Goal: Find specific page/section: Find specific page/section

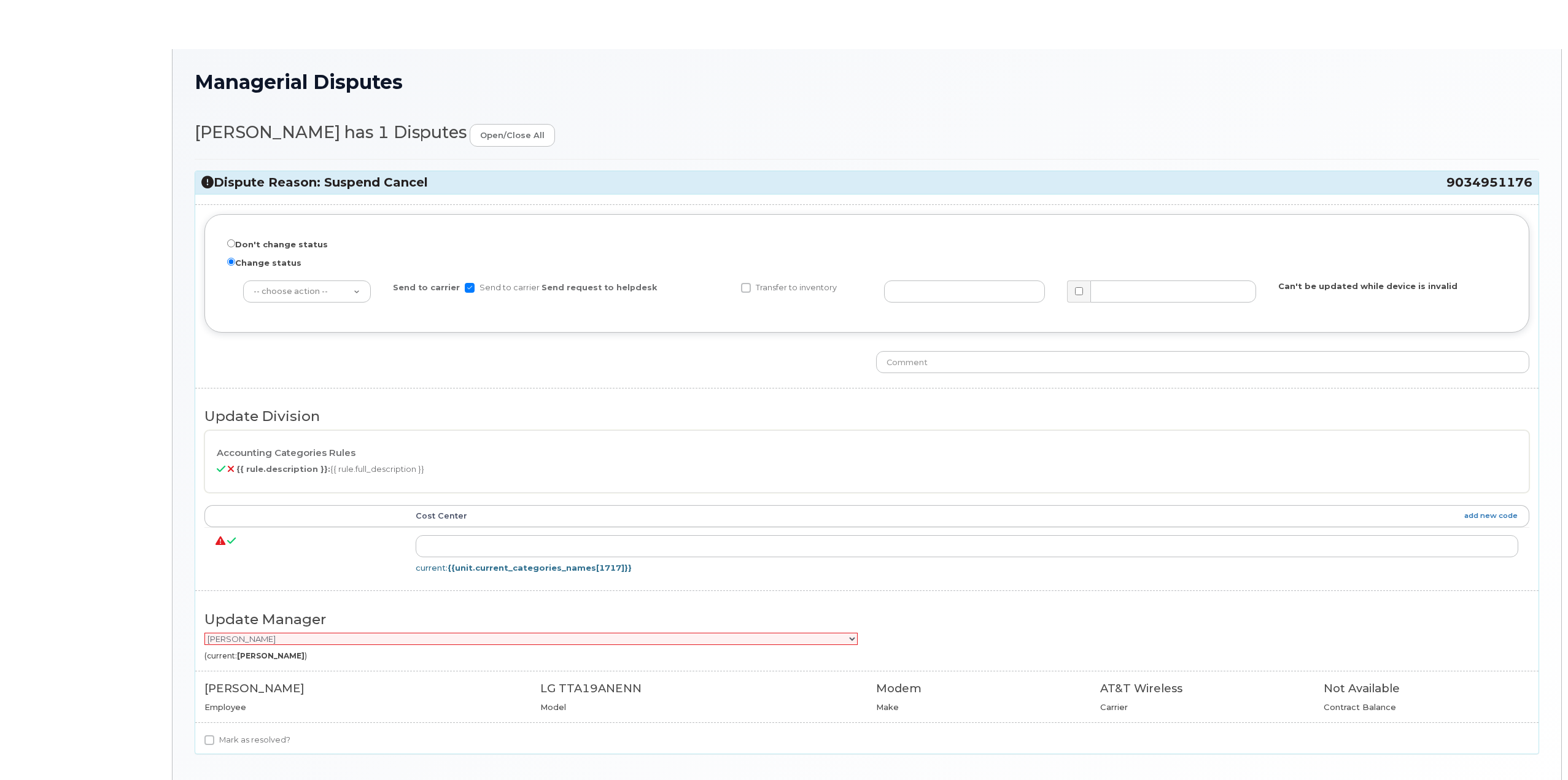
radio input "true"
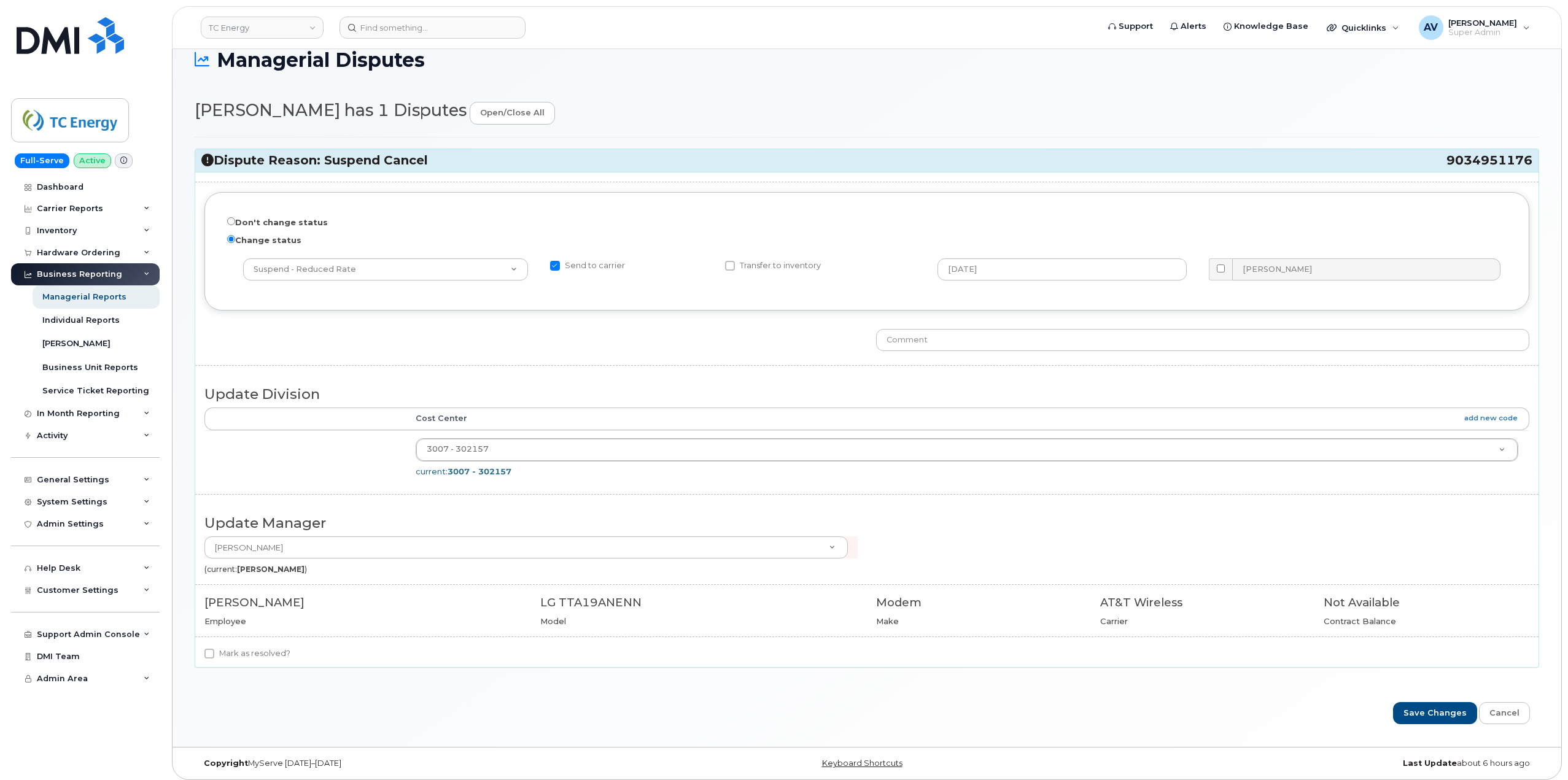
scroll to position [91, 0]
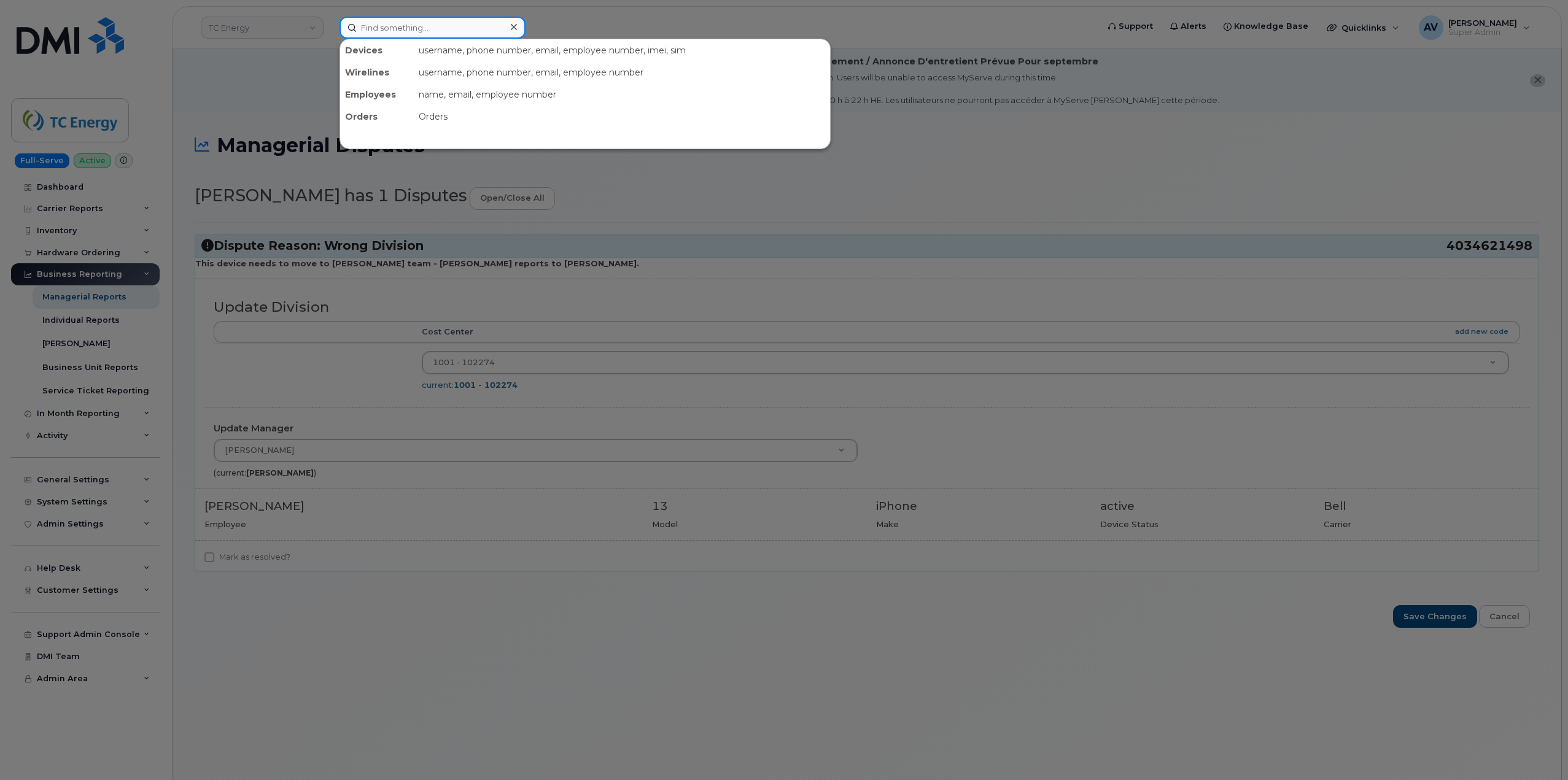
click at [453, 25] on input at bounding box center [433, 27] width 186 height 22
paste input "Travis Shearer"
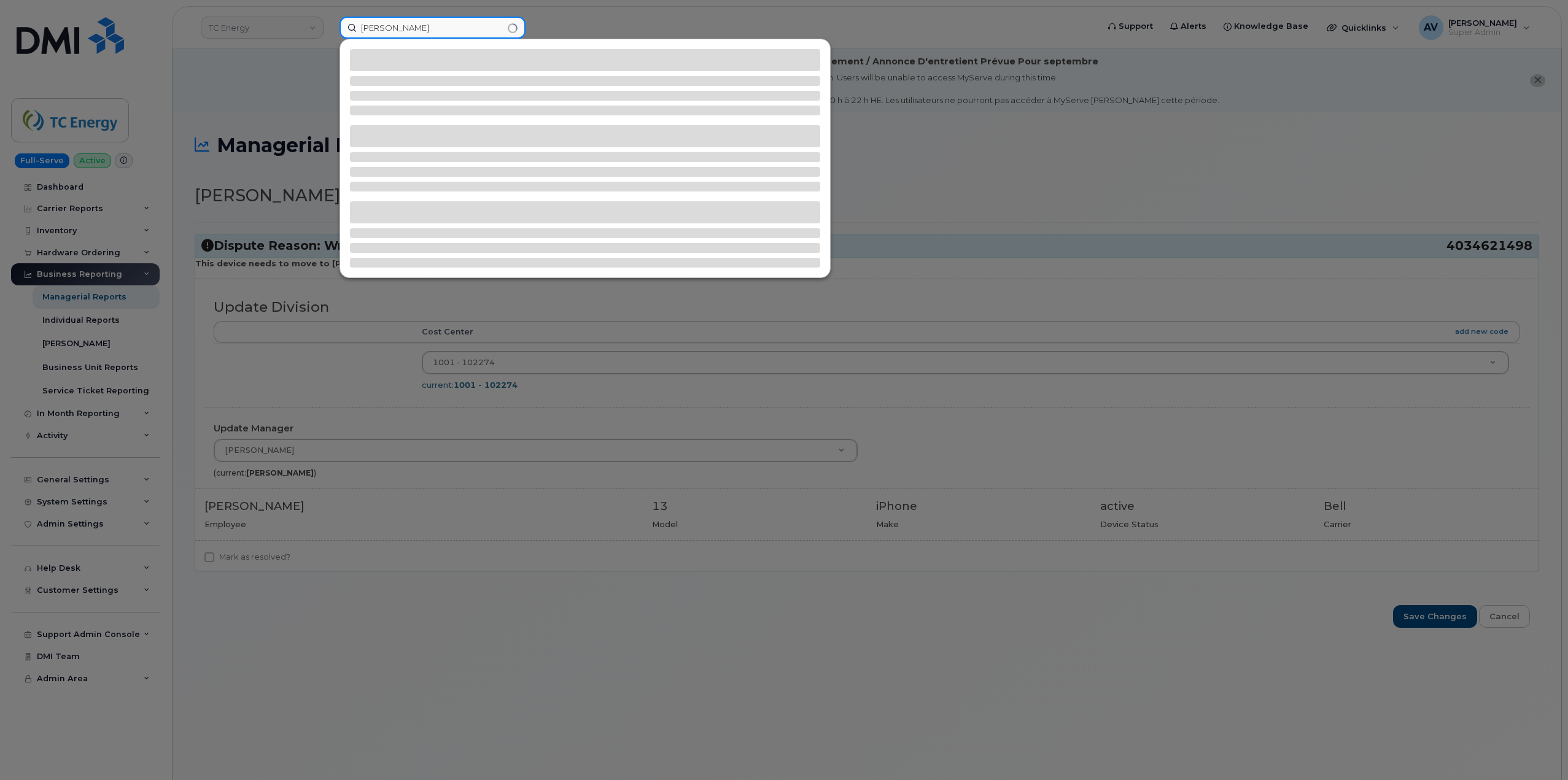
type input "Travis Shearer"
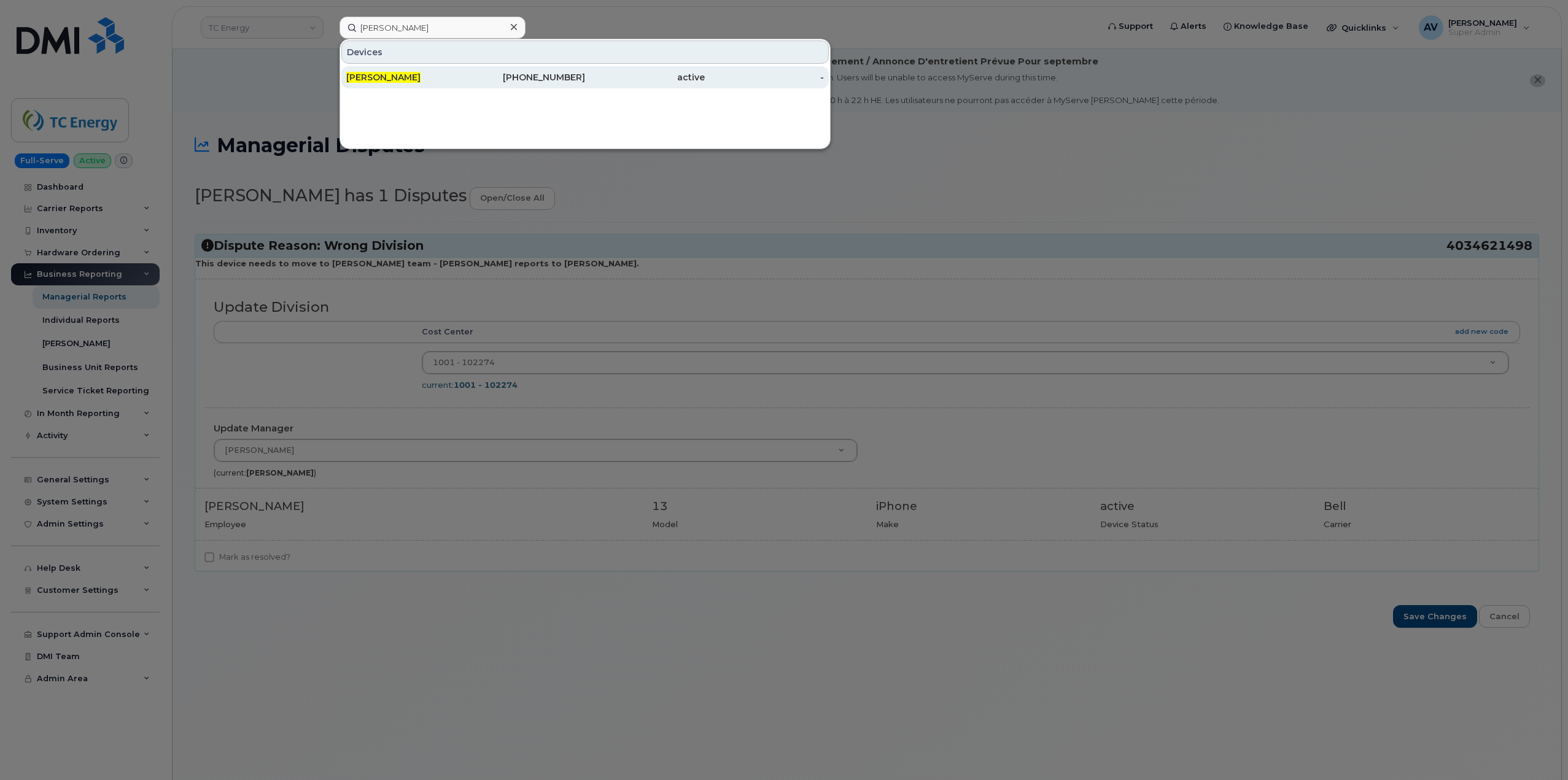
click at [445, 80] on div "TRAVIS SHEARER" at bounding box center [406, 77] width 119 height 12
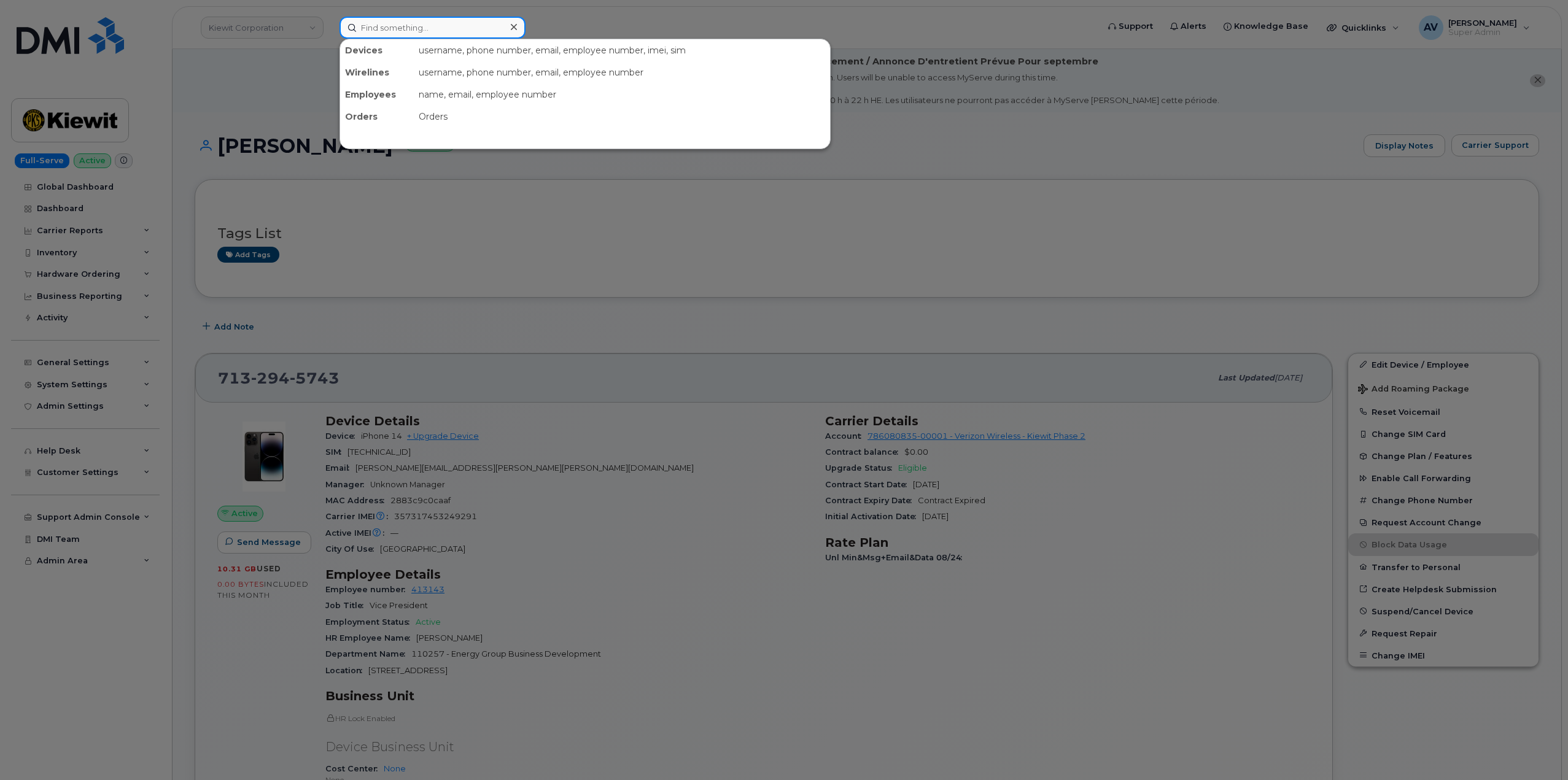
click at [460, 31] on input at bounding box center [433, 27] width 186 height 22
paste input "300057"
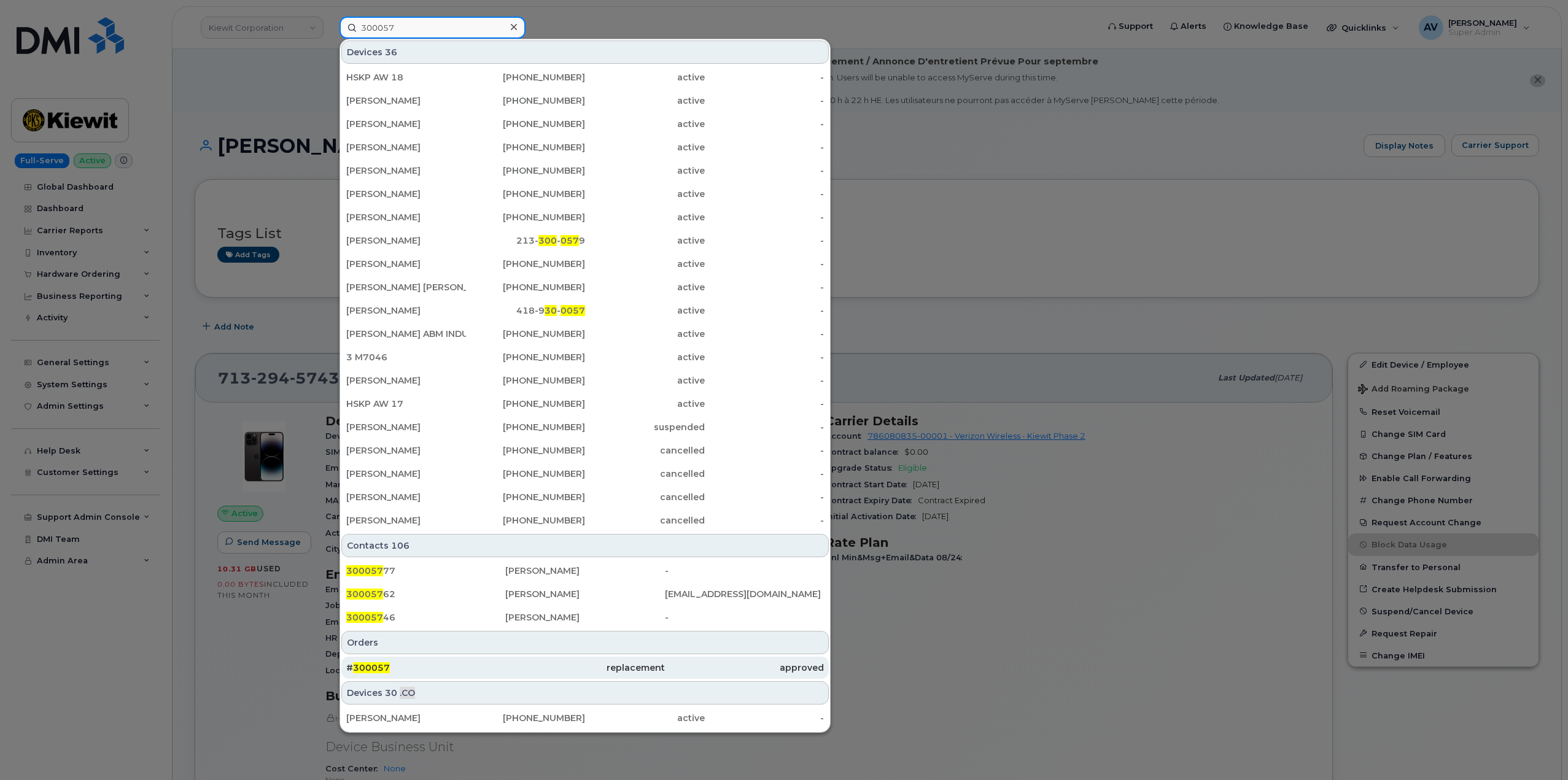
type input "300057"
click at [494, 665] on div "# 300057" at bounding box center [426, 667] width 159 height 12
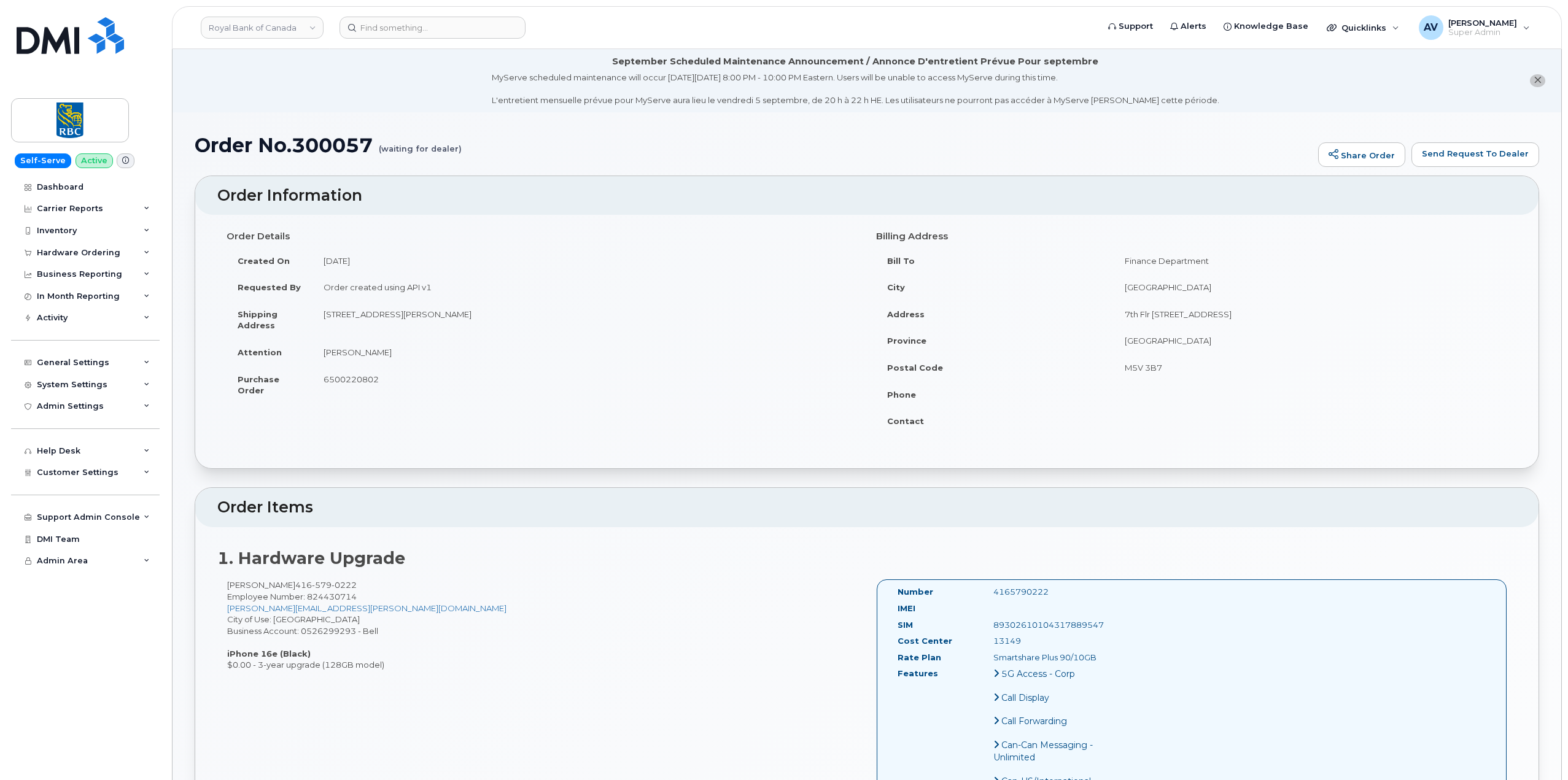
drag, startPoint x: 216, startPoint y: 192, endPoint x: 1250, endPoint y: 575, distance: 1102.7
copy div "Order Information Order Details Created On September 5, 2025 Requested By Order…"
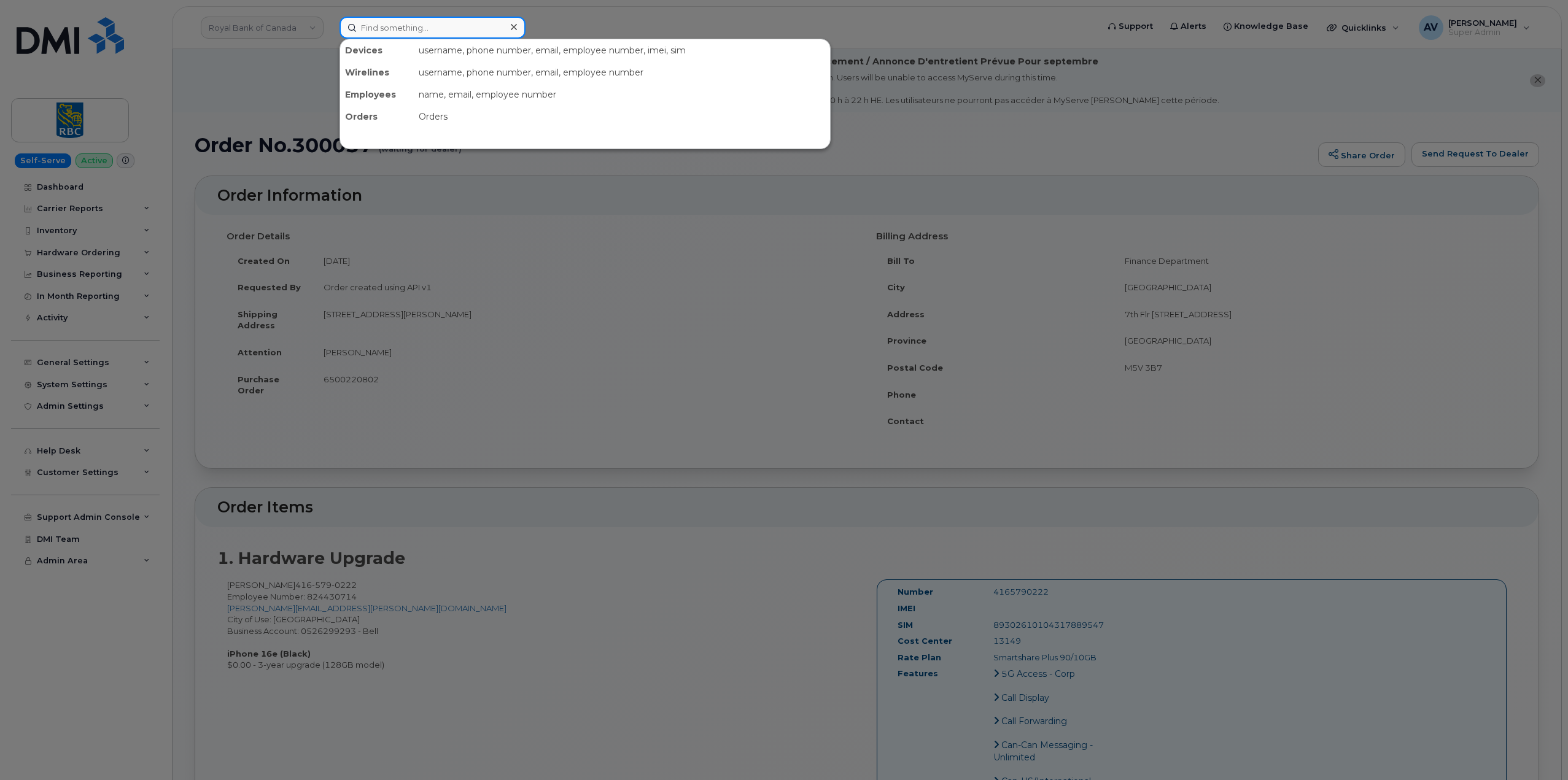
click at [490, 31] on input at bounding box center [433, 27] width 186 height 22
paste input "Jose Murillo"
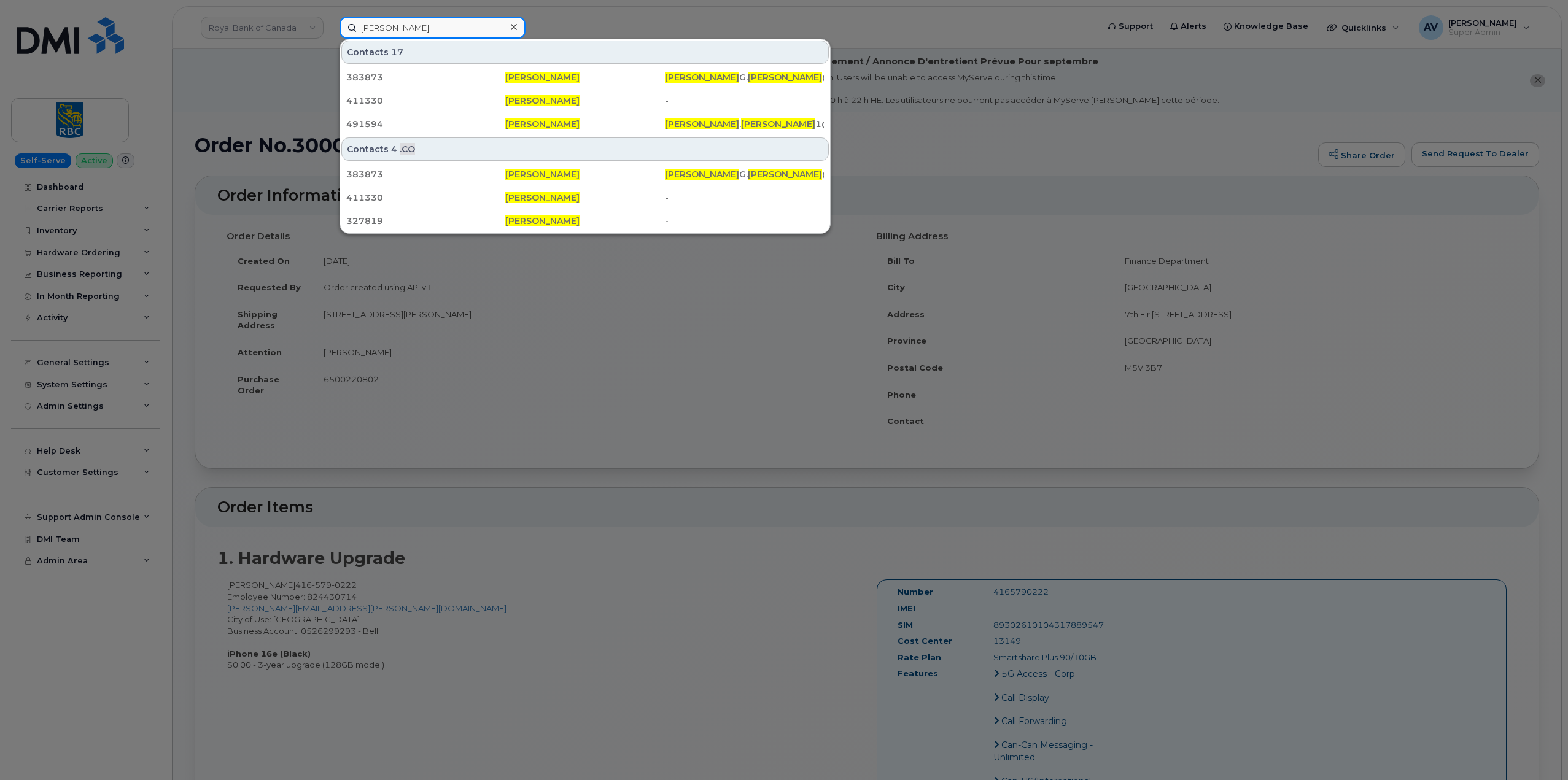
drag, startPoint x: 428, startPoint y: 27, endPoint x: 338, endPoint y: 27, distance: 90.0
click at [338, 27] on div "Jose Murillo Contacts 17 383873 Jose Murillo JOSE G. MURILLO @KIEWIT.COM 411330…" at bounding box center [714, 27] width 770 height 22
paste input "480-787-1187"
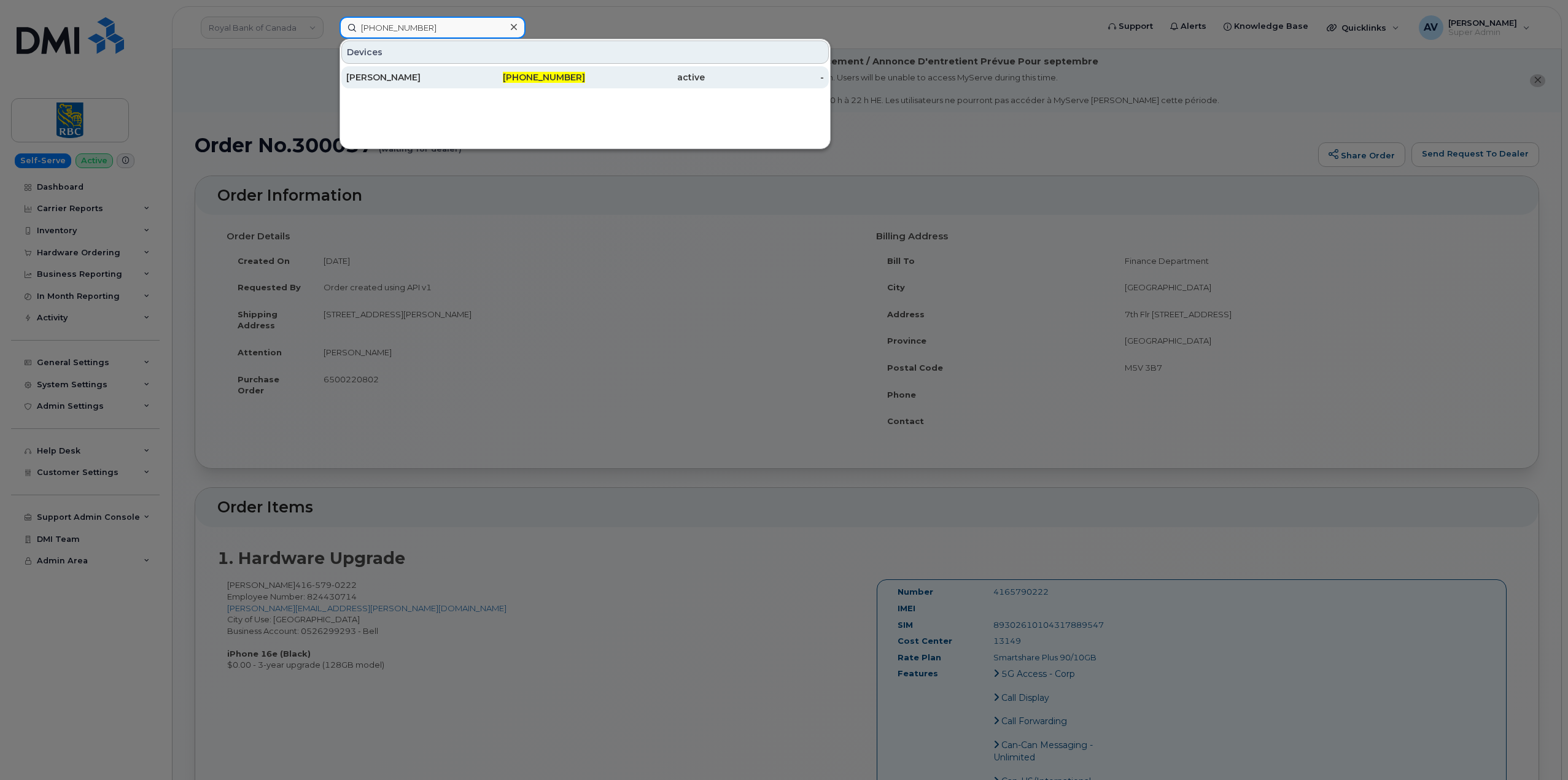
type input "480-787-1187"
click at [517, 81] on div "480-787-1187" at bounding box center [525, 77] width 119 height 12
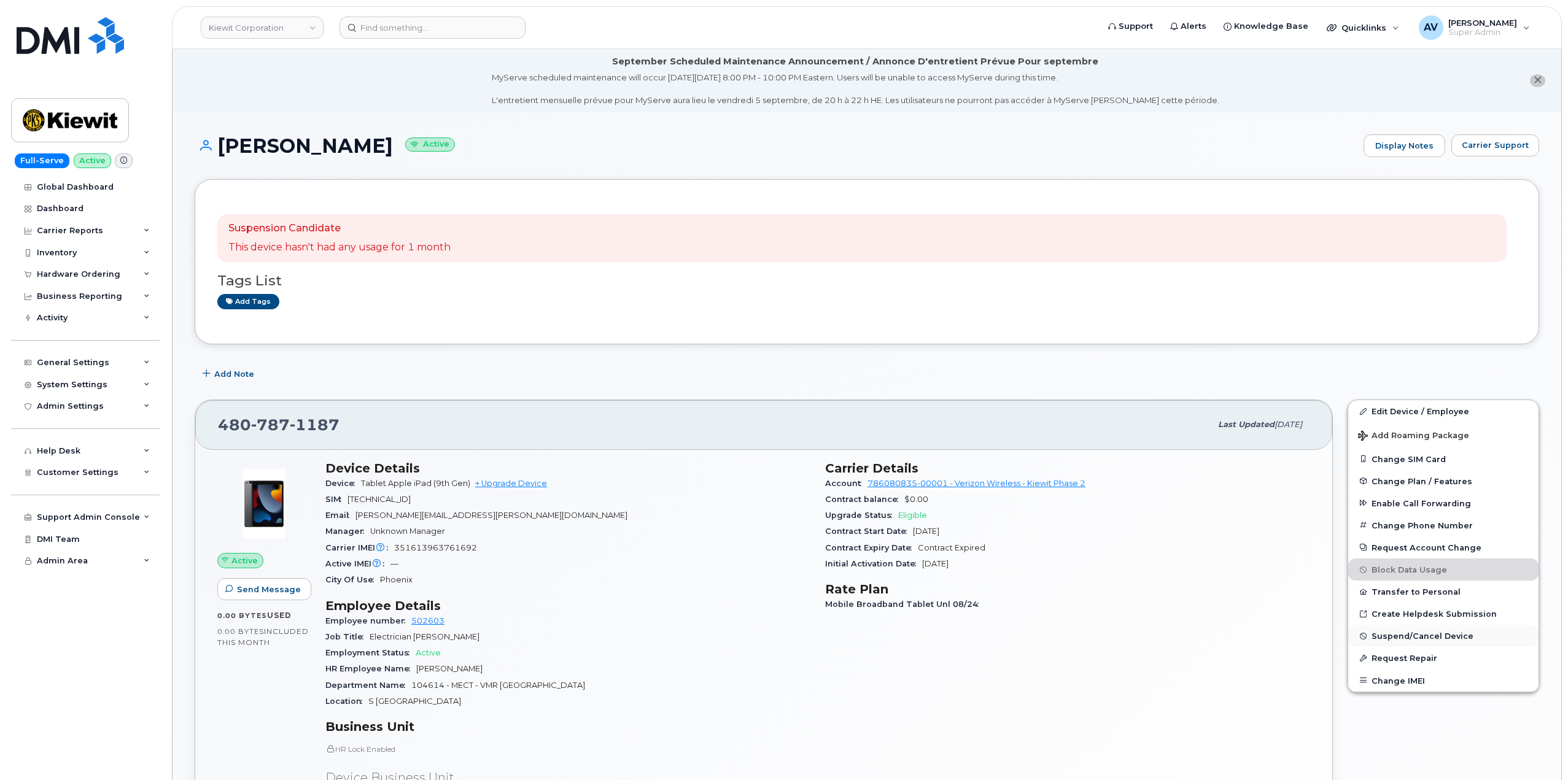
click at [1424, 637] on span "Suspend/Cancel Device" at bounding box center [1422, 636] width 102 height 9
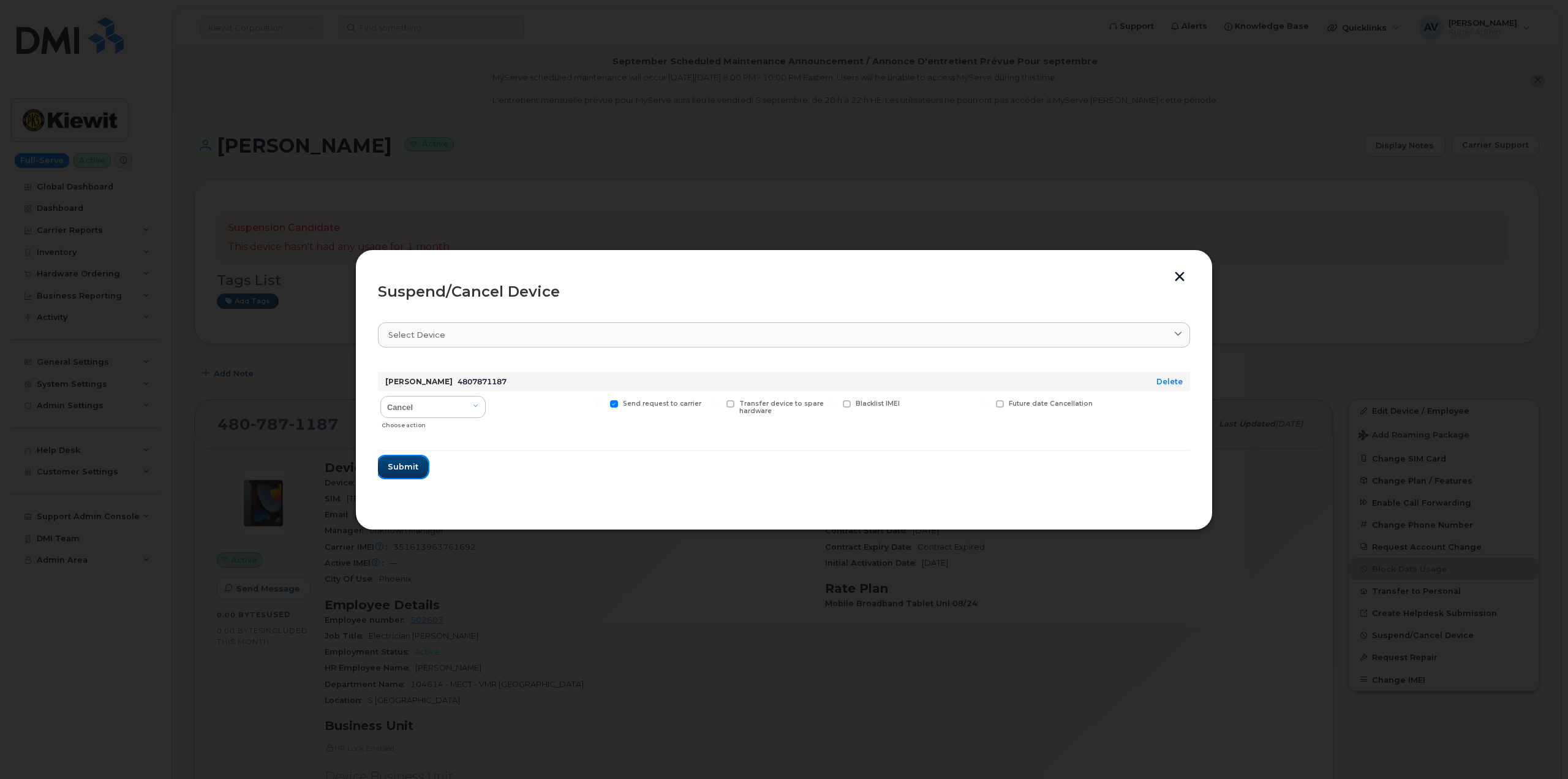
click at [420, 466] on button "Submit" at bounding box center [402, 466] width 50 height 22
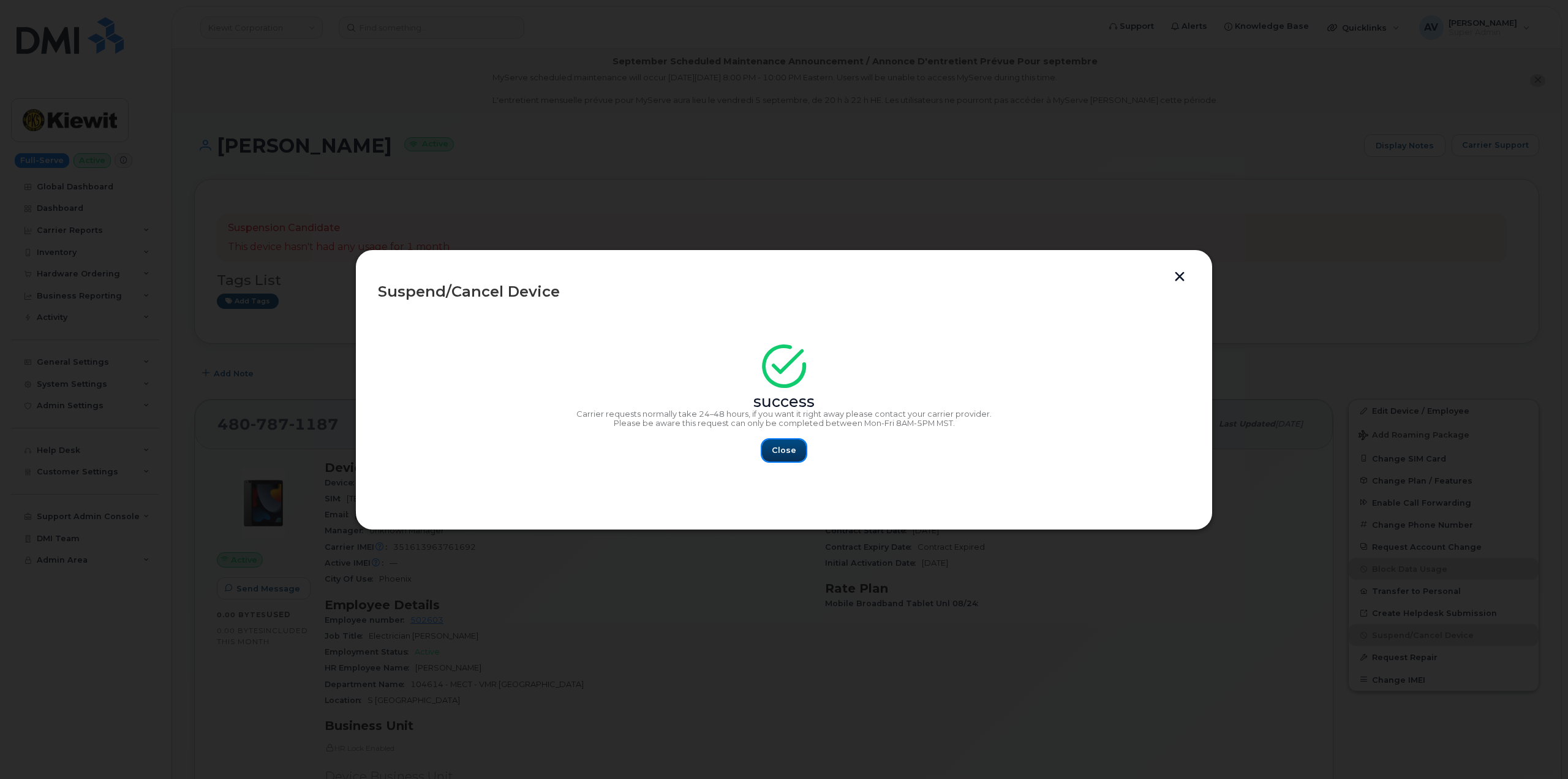
click at [791, 443] on button "Close" at bounding box center [784, 450] width 44 height 22
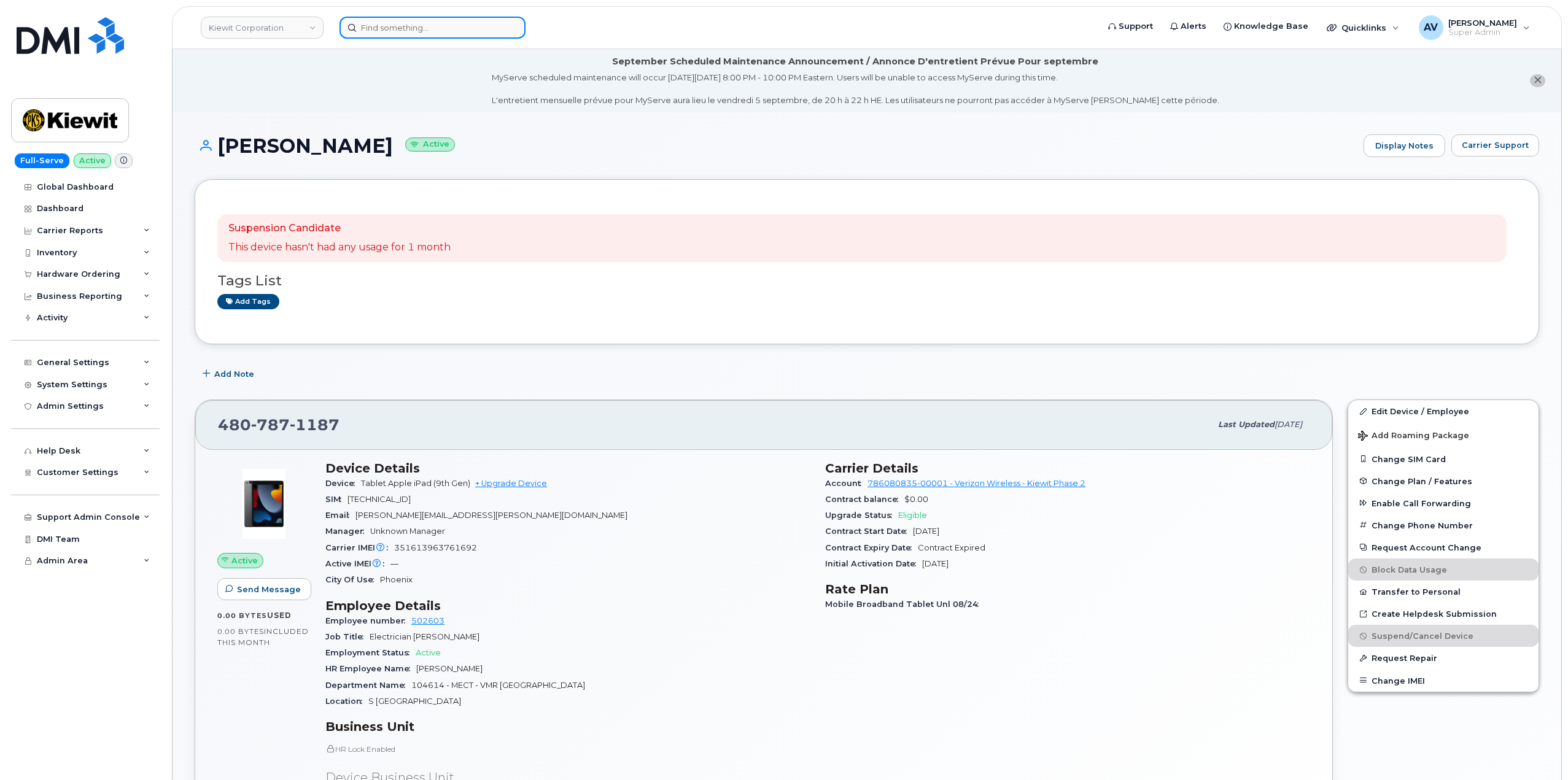
click at [444, 26] on input at bounding box center [433, 27] width 186 height 22
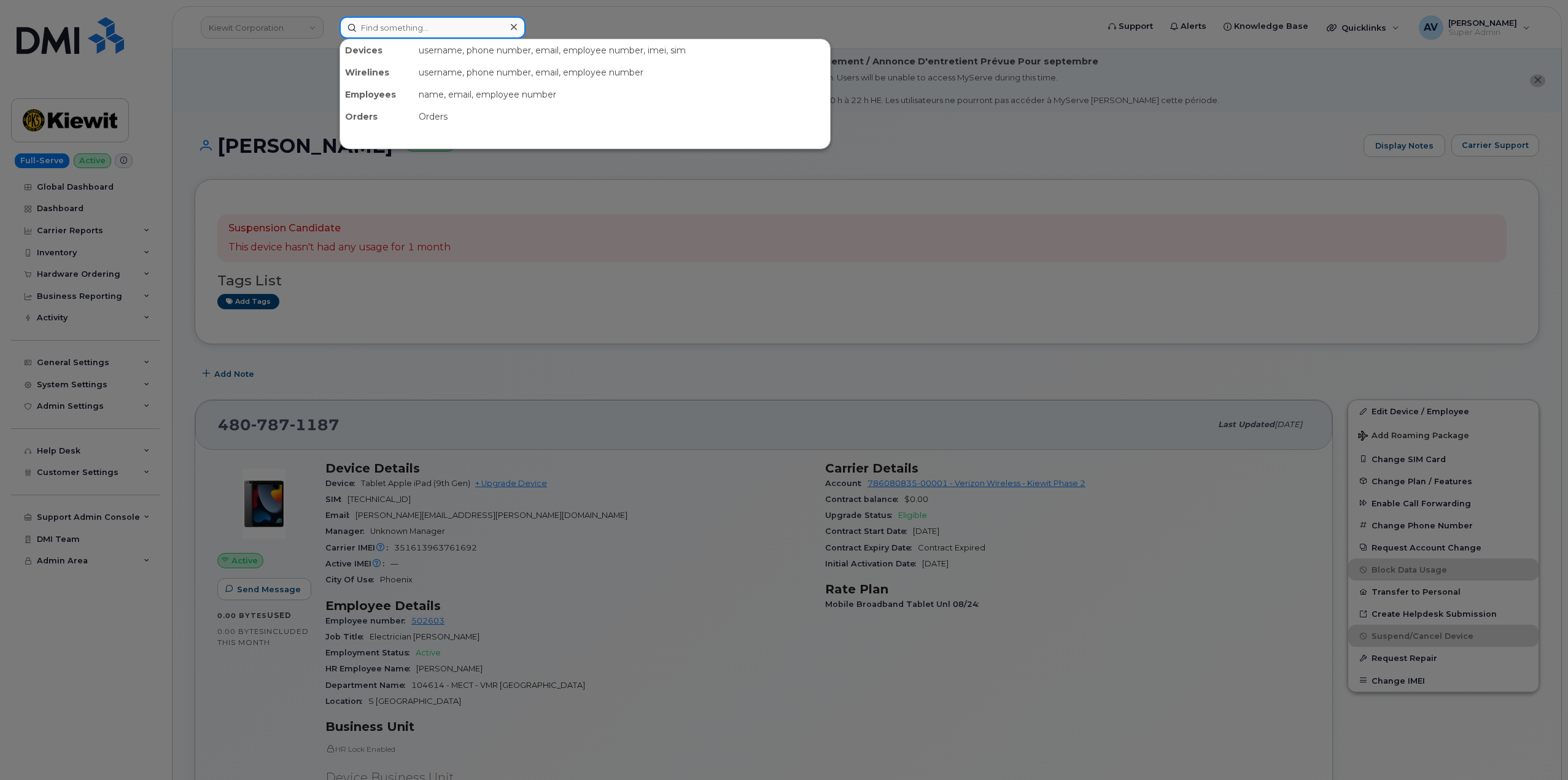
paste input "780-777-8113"
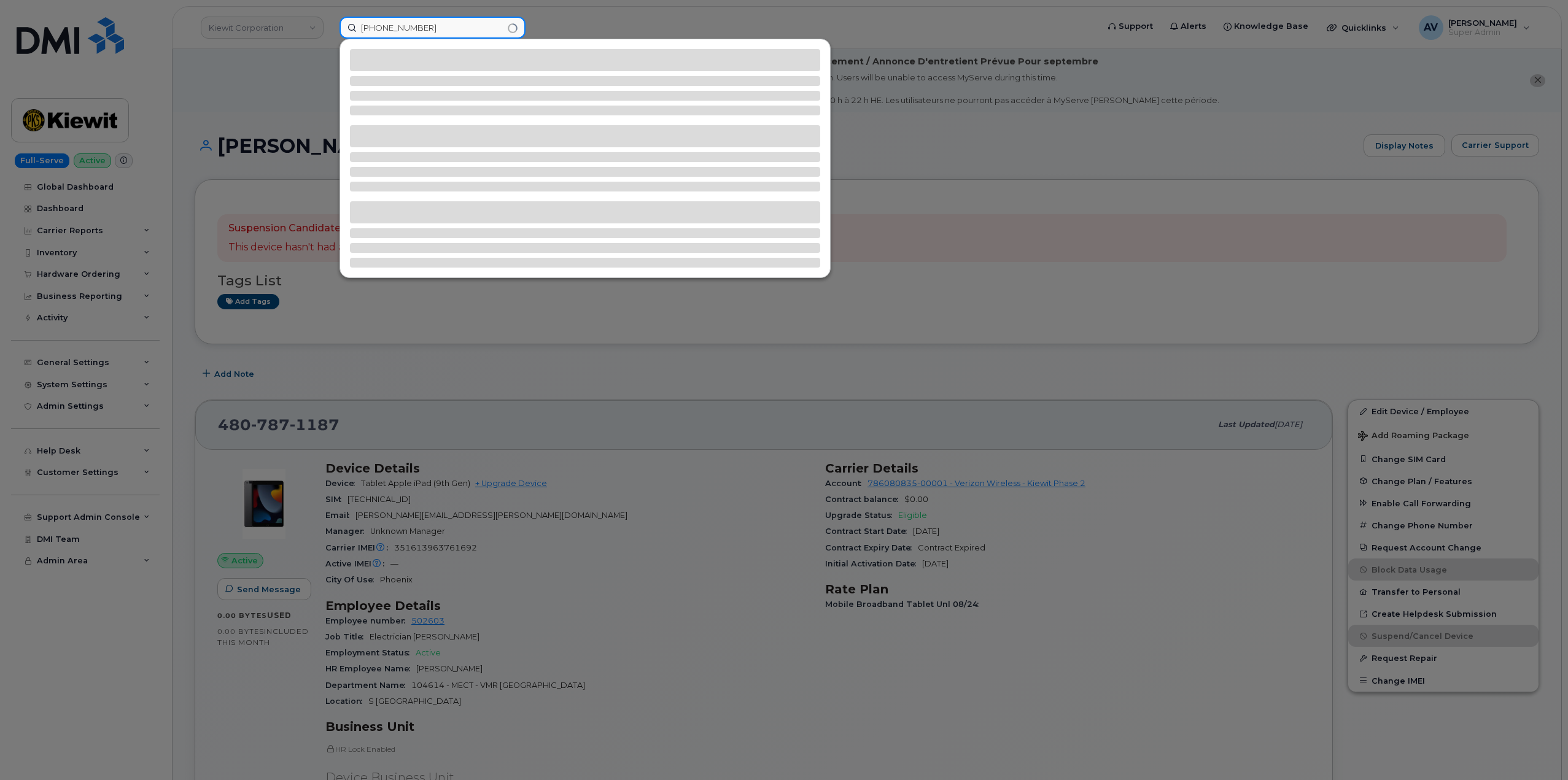
type input "780-777-8113"
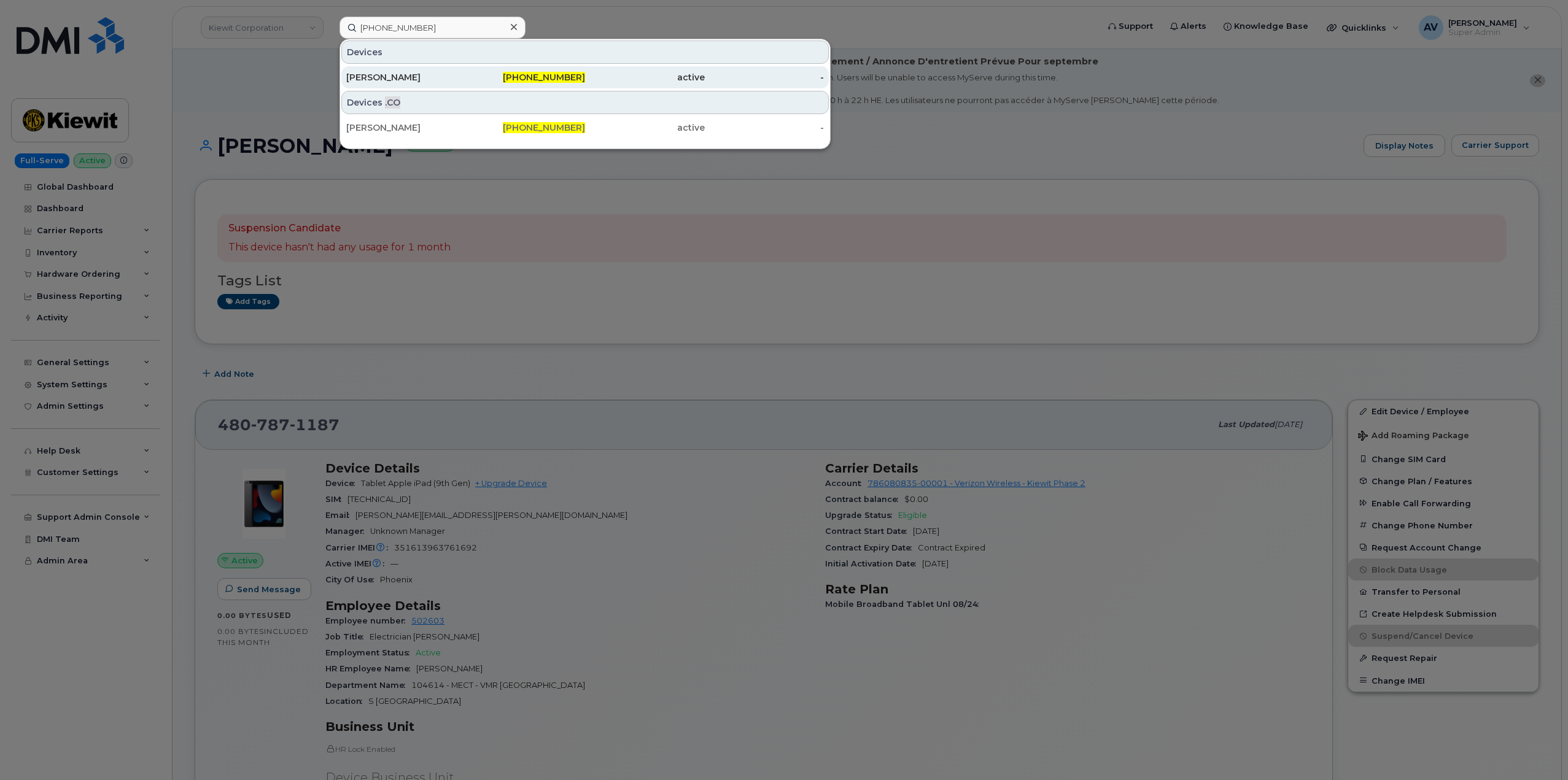
click at [471, 79] on div "780-777-8113" at bounding box center [525, 77] width 119 height 12
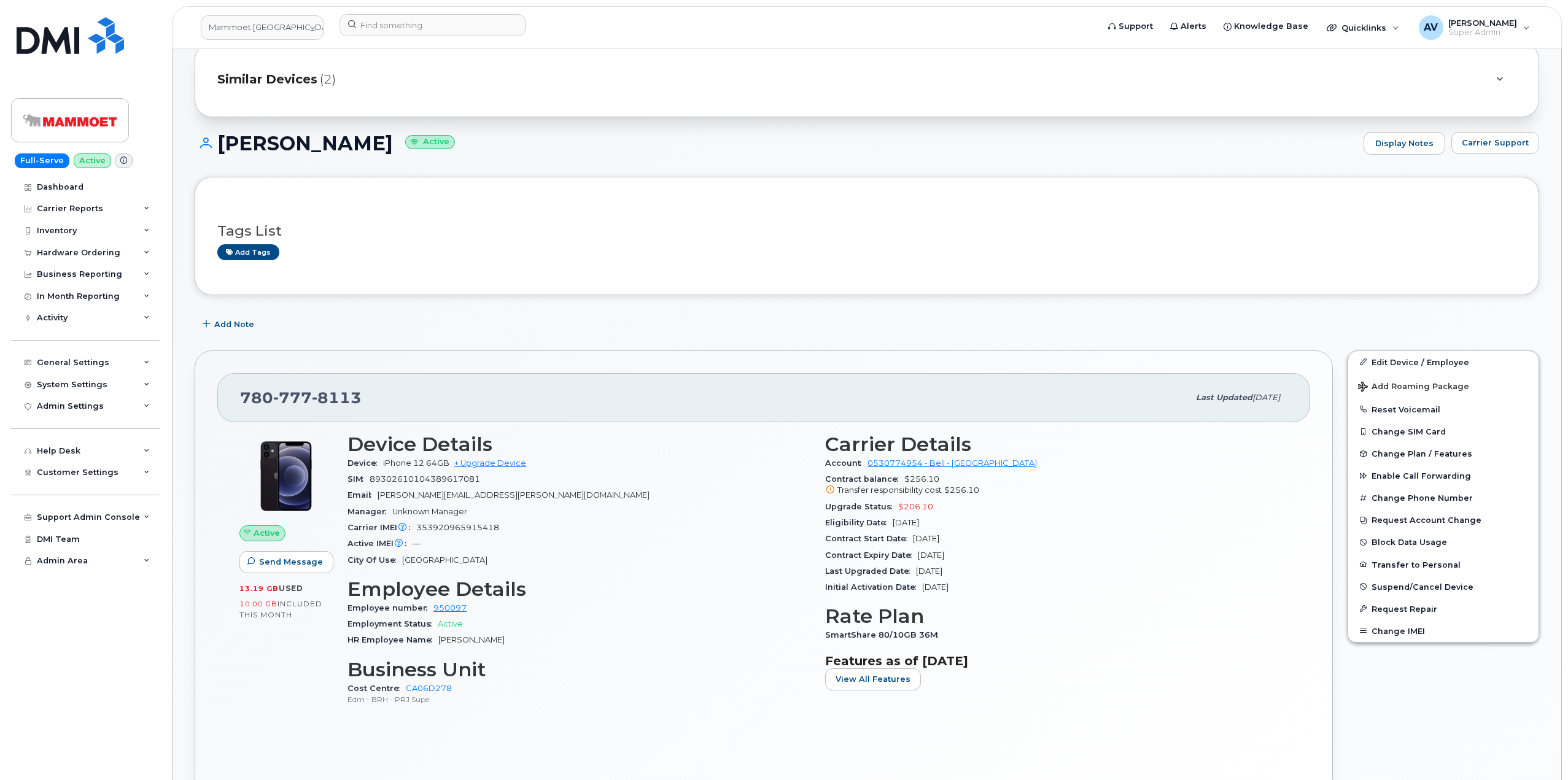
scroll to position [123, 0]
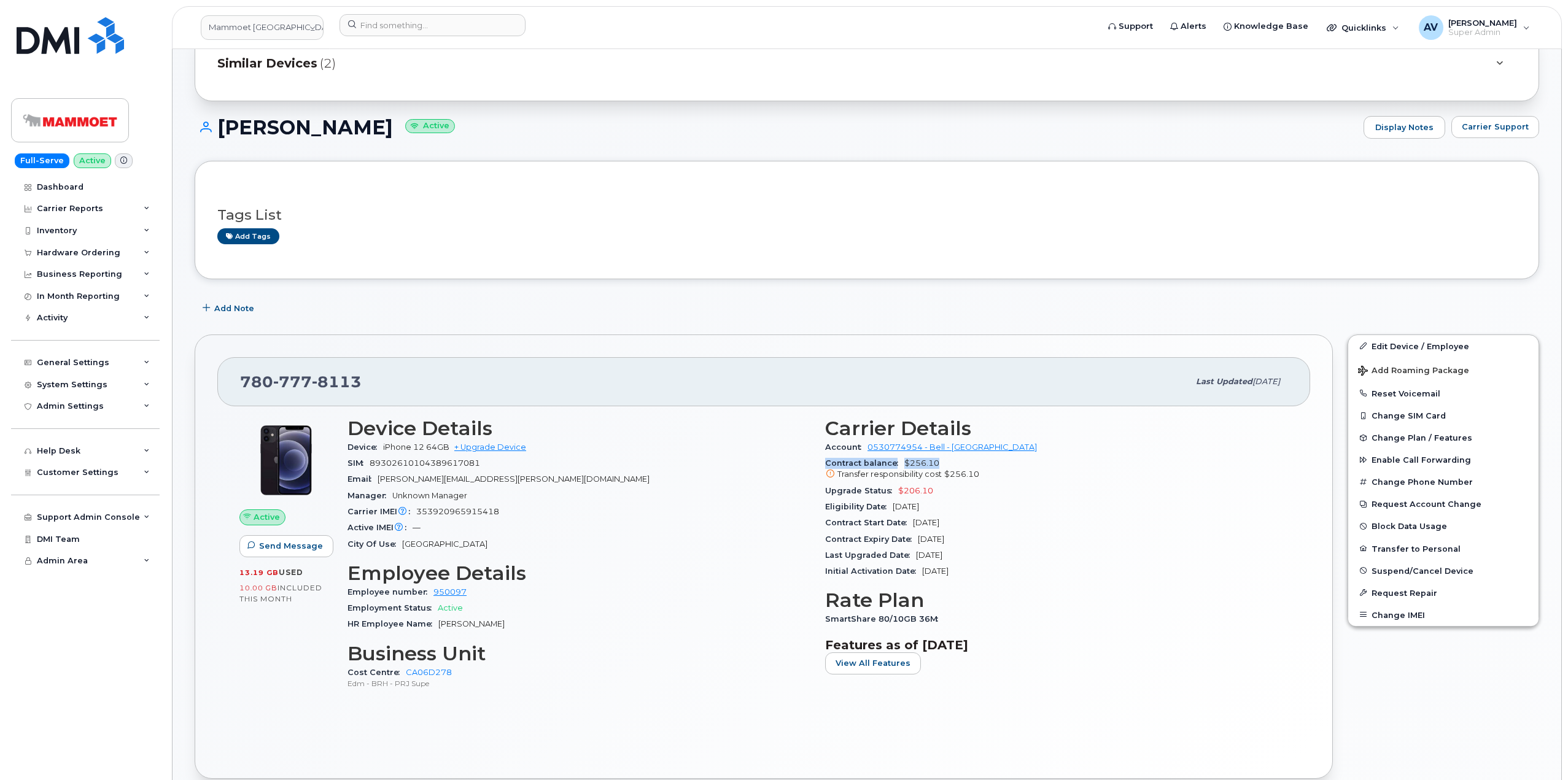
drag, startPoint x: 945, startPoint y: 459, endPoint x: 826, endPoint y: 458, distance: 119.0
click at [826, 458] on div "Contract balance $256.10 Transfer responsibility cost $256.10" at bounding box center [1056, 468] width 463 height 27
copy div "Contract balance $256.10"
click at [431, 23] on input at bounding box center [433, 25] width 186 height 22
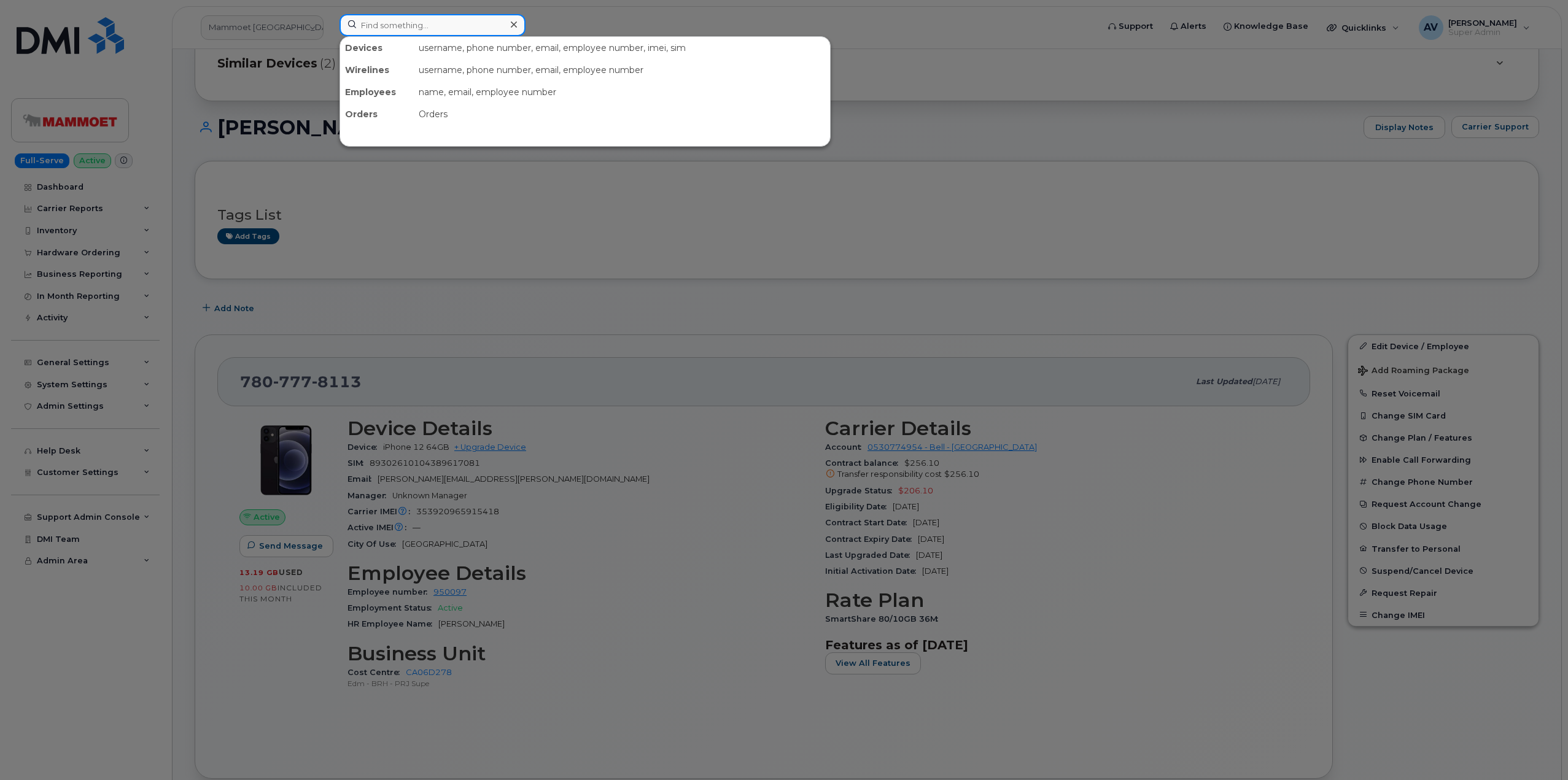
paste input "5128271057"
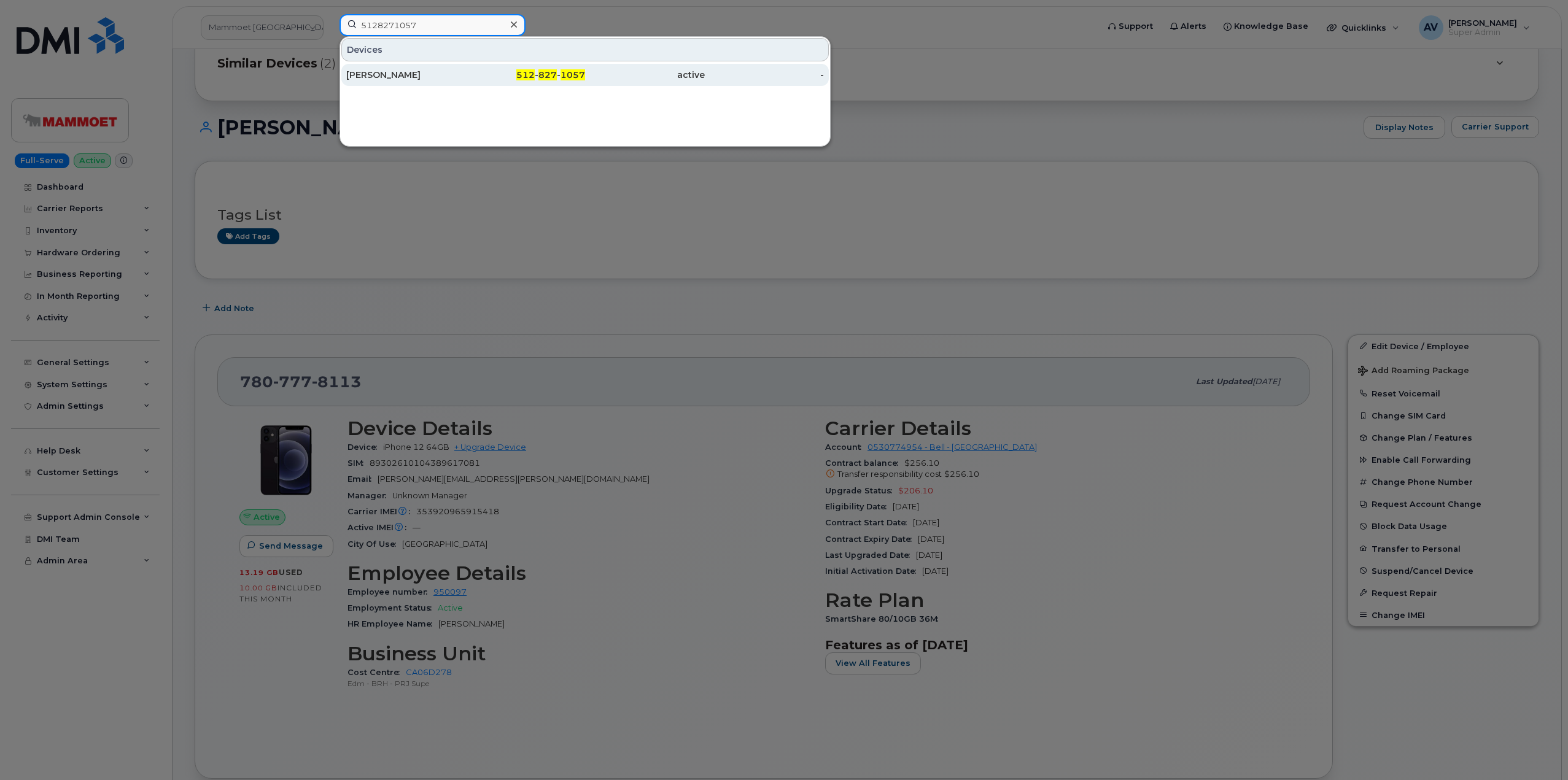
type input "5128271057"
click at [478, 80] on div "512 - 827 - 1057" at bounding box center [525, 75] width 119 height 12
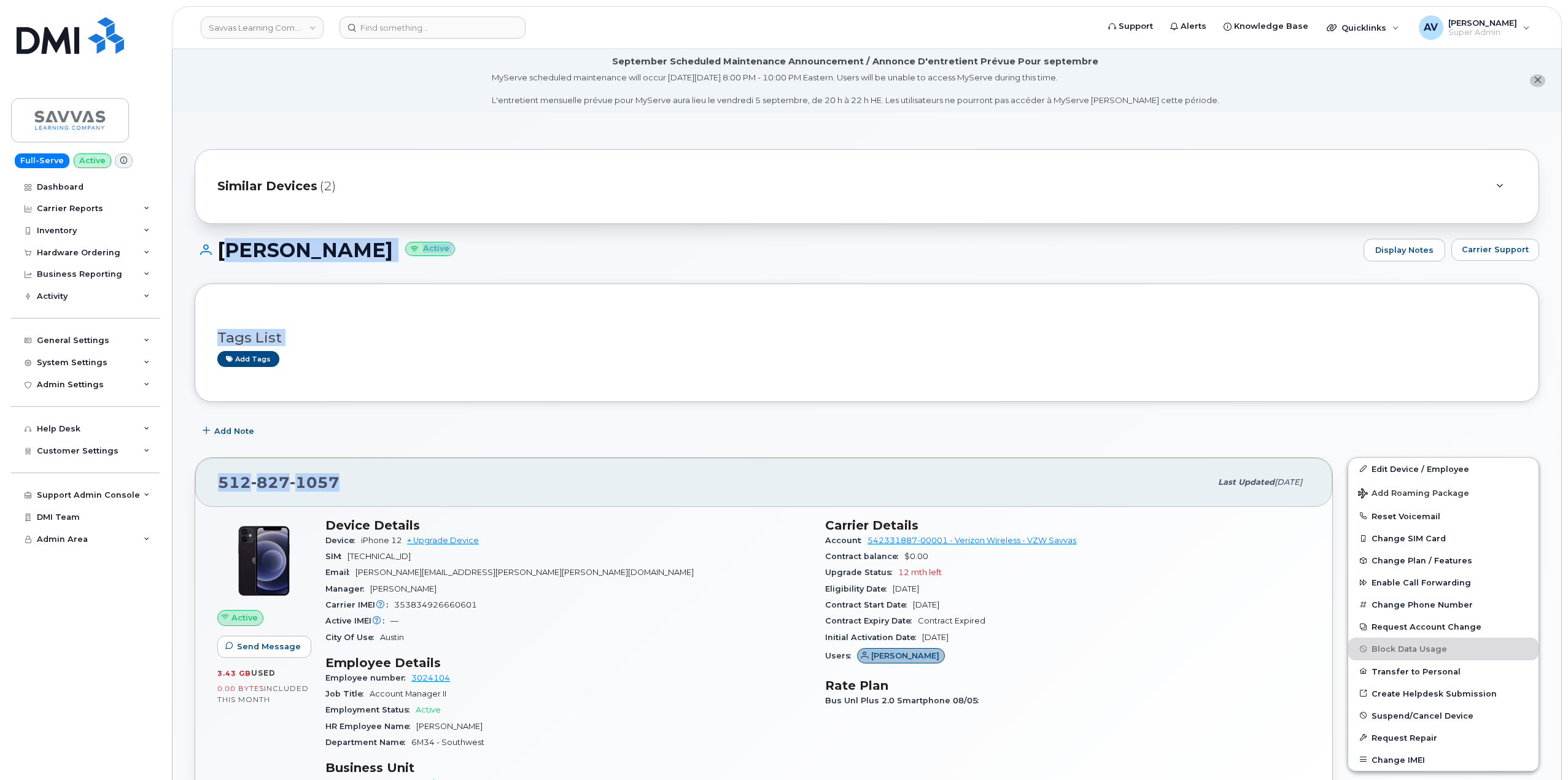
drag, startPoint x: 220, startPoint y: 246, endPoint x: 582, endPoint y: 464, distance: 422.6
copy div "[PERSON_NAME] Active Display Notes Carrier Support Tags List Add tags Add Note …"
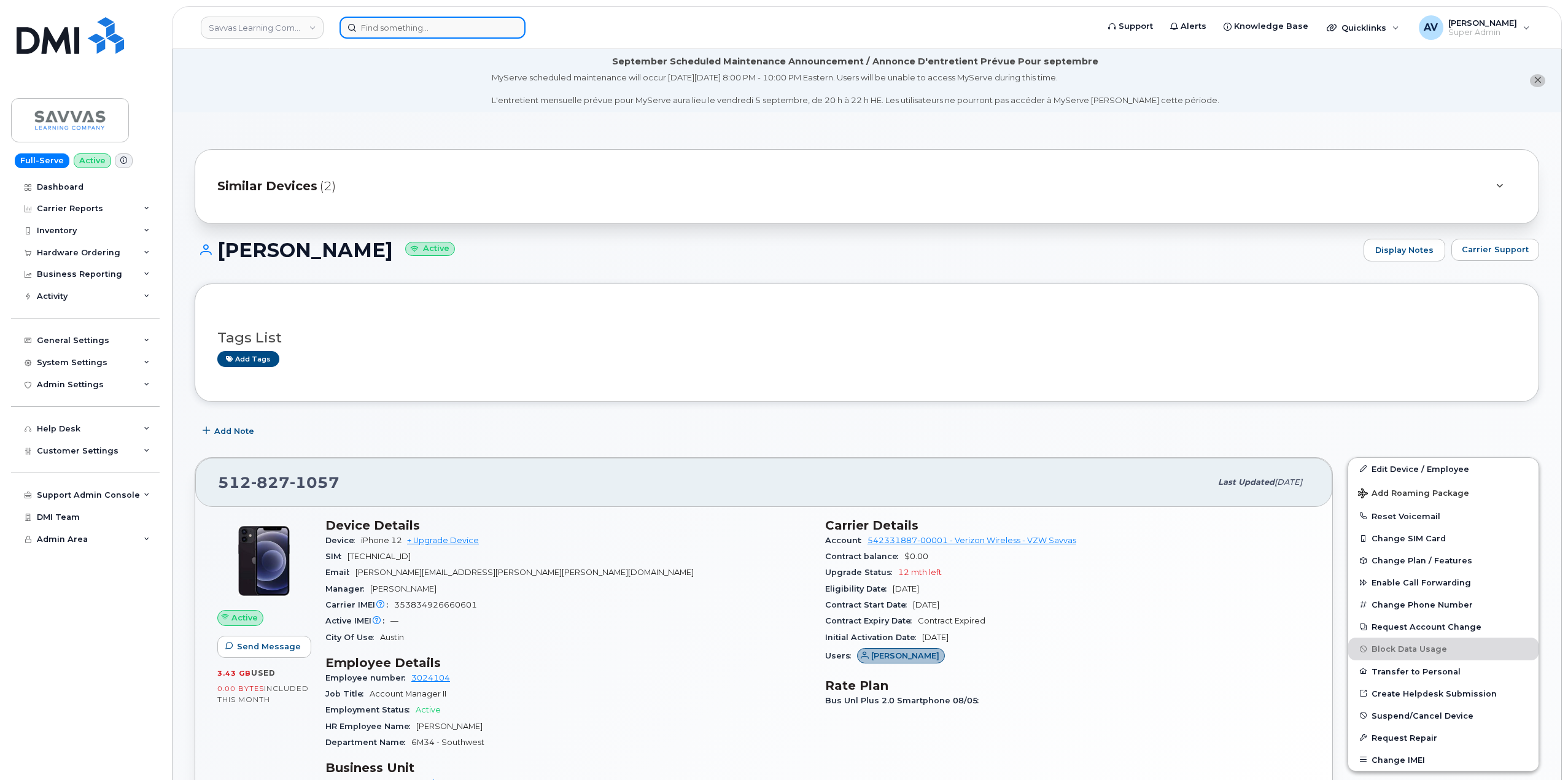
click at [449, 25] on input at bounding box center [433, 27] width 186 height 22
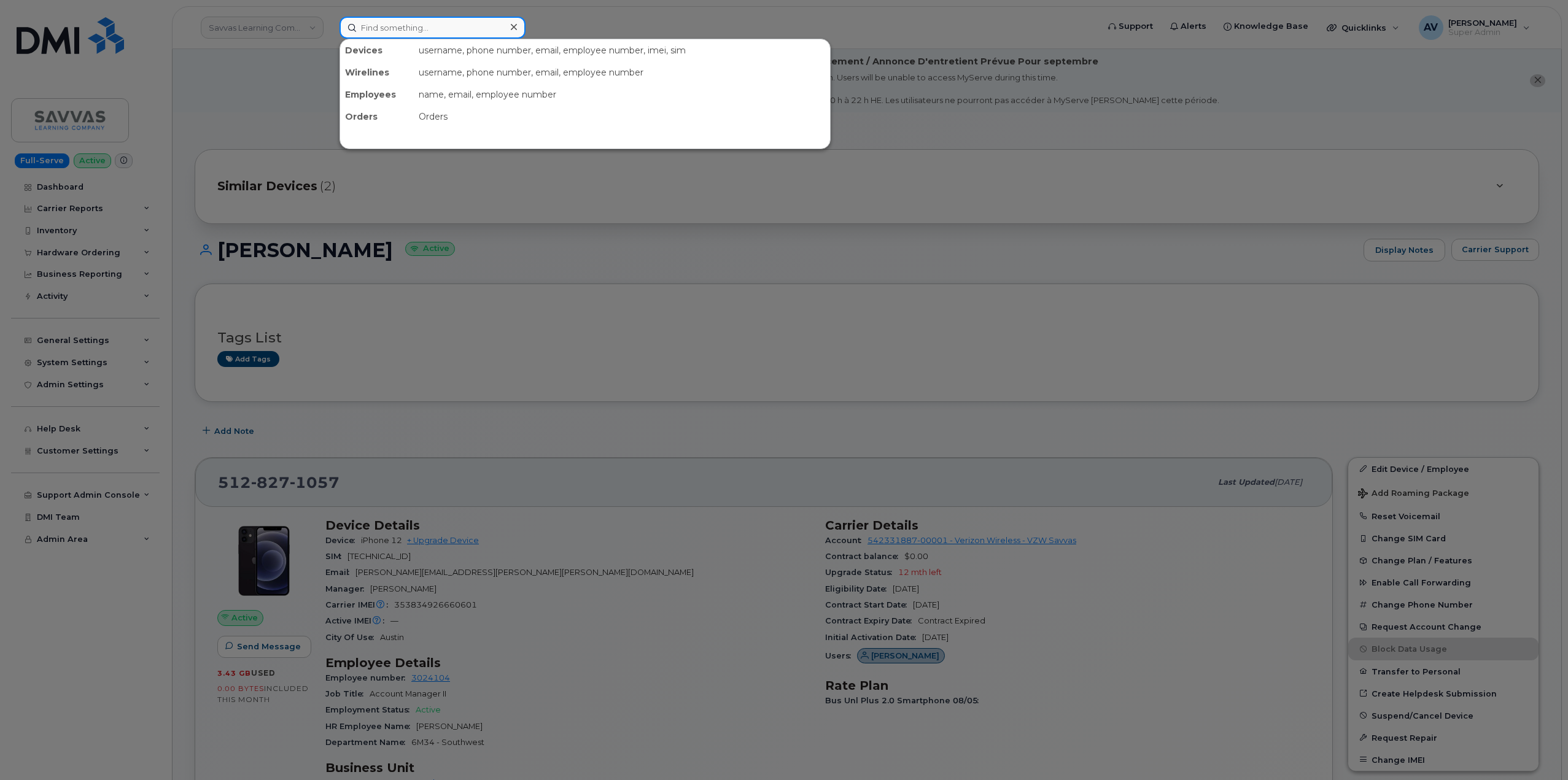
paste input "300069"
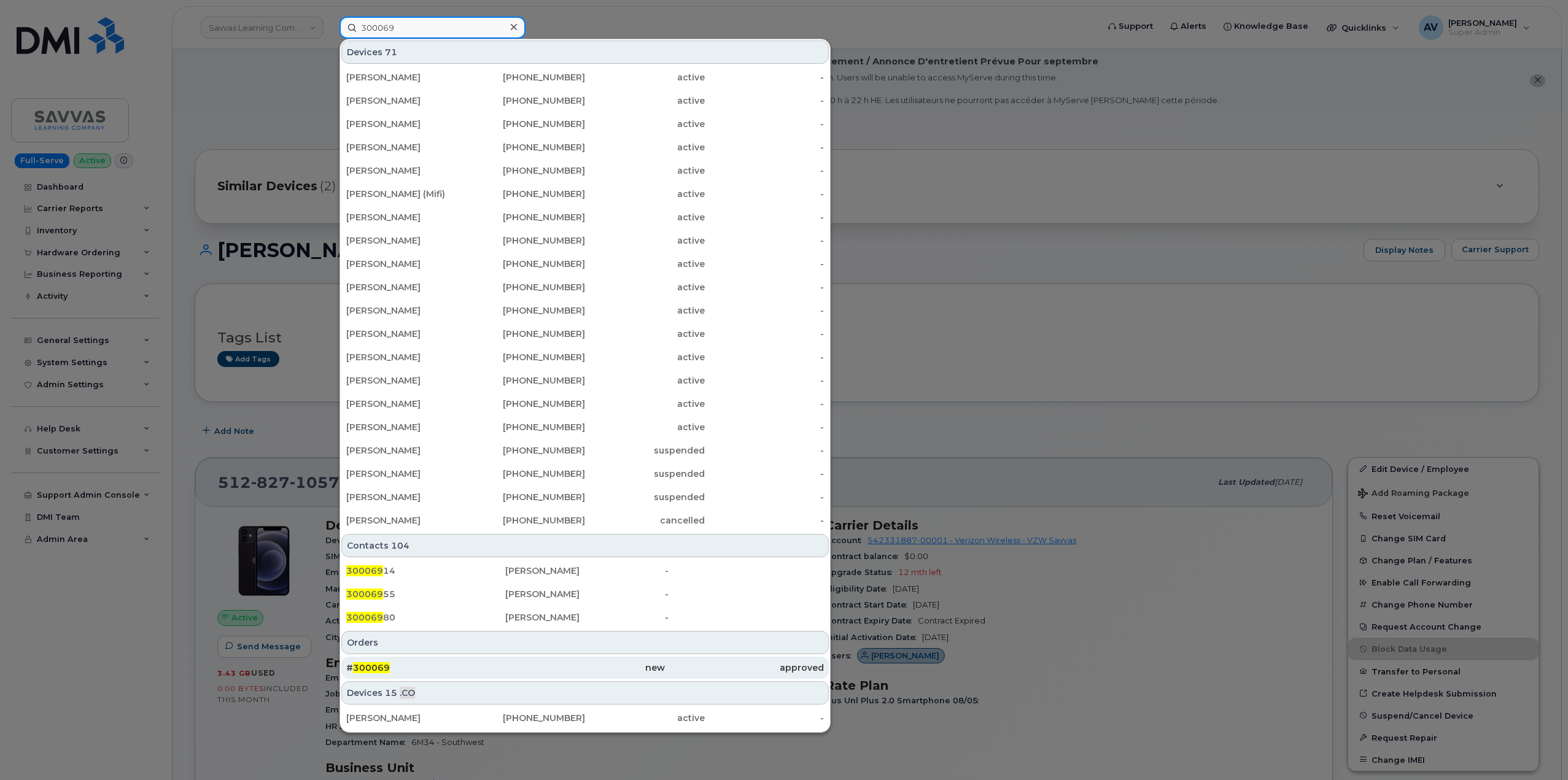
type input "300069"
click at [447, 667] on div "# 300069" at bounding box center [426, 667] width 159 height 12
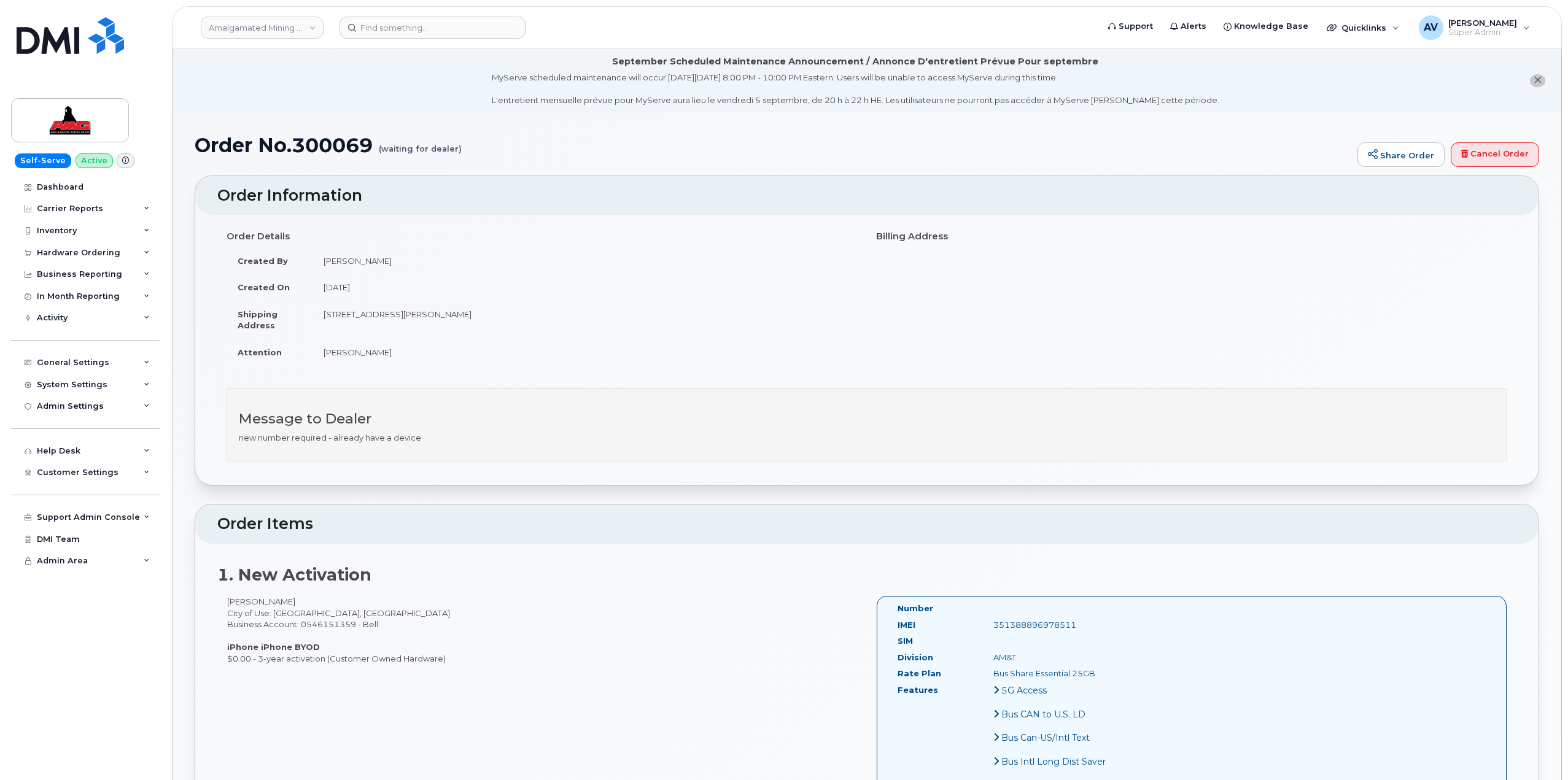
drag, startPoint x: 401, startPoint y: 354, endPoint x: 325, endPoint y: 358, distance: 76.1
click at [325, 358] on td "Meagan Carter" at bounding box center [585, 352] width 545 height 27
copy td "Meagan Carter"
drag, startPoint x: 222, startPoint y: 237, endPoint x: 1089, endPoint y: 632, distance: 952.7
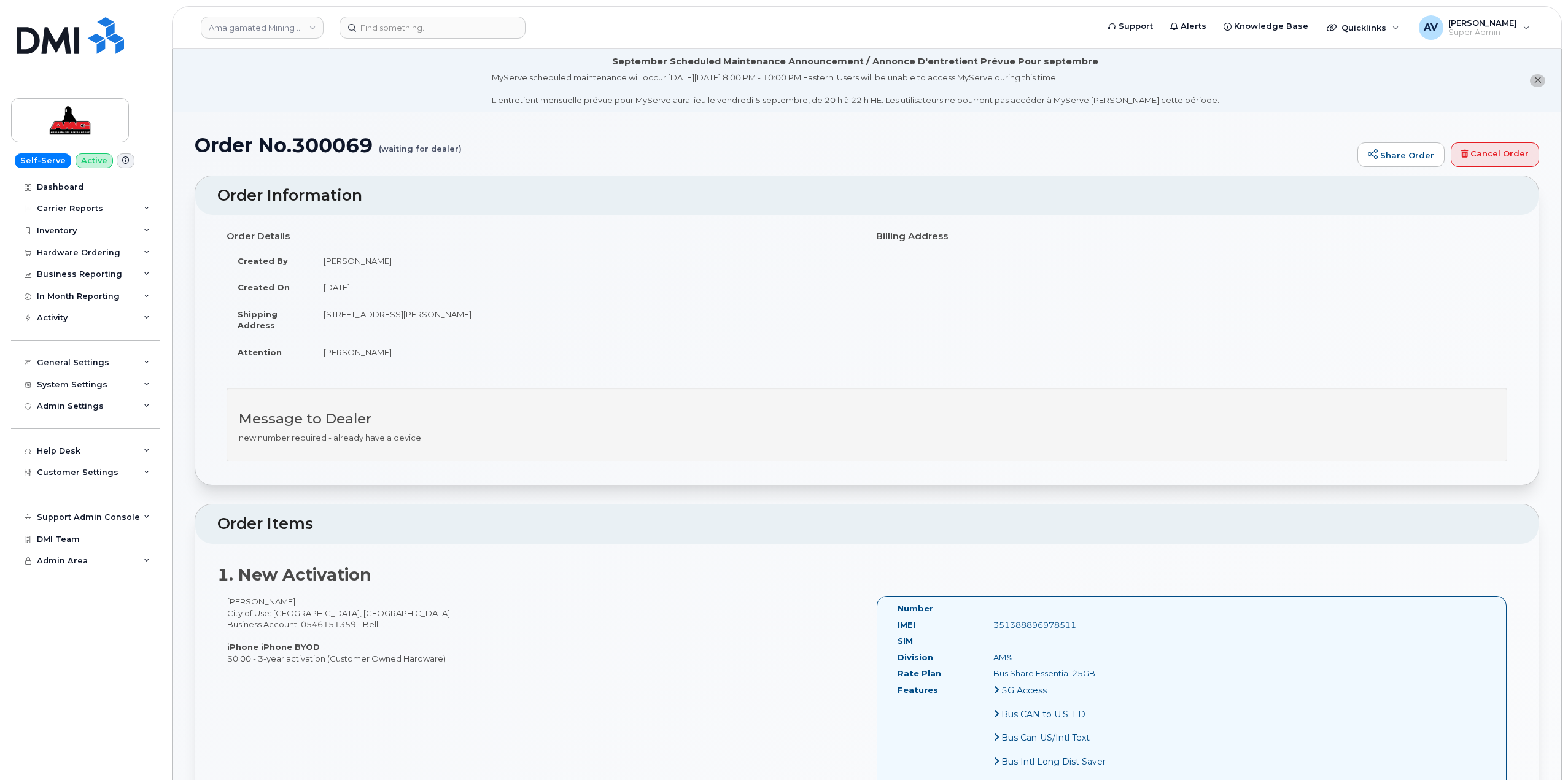
copy div "Order Details Created By Meagan Carter Created On September 5, 2025 Shipping Ad…"
click at [340, 135] on h1 "Order No.300069 (waiting for dealer)" at bounding box center [773, 145] width 1157 height 21
copy h1 "300069"
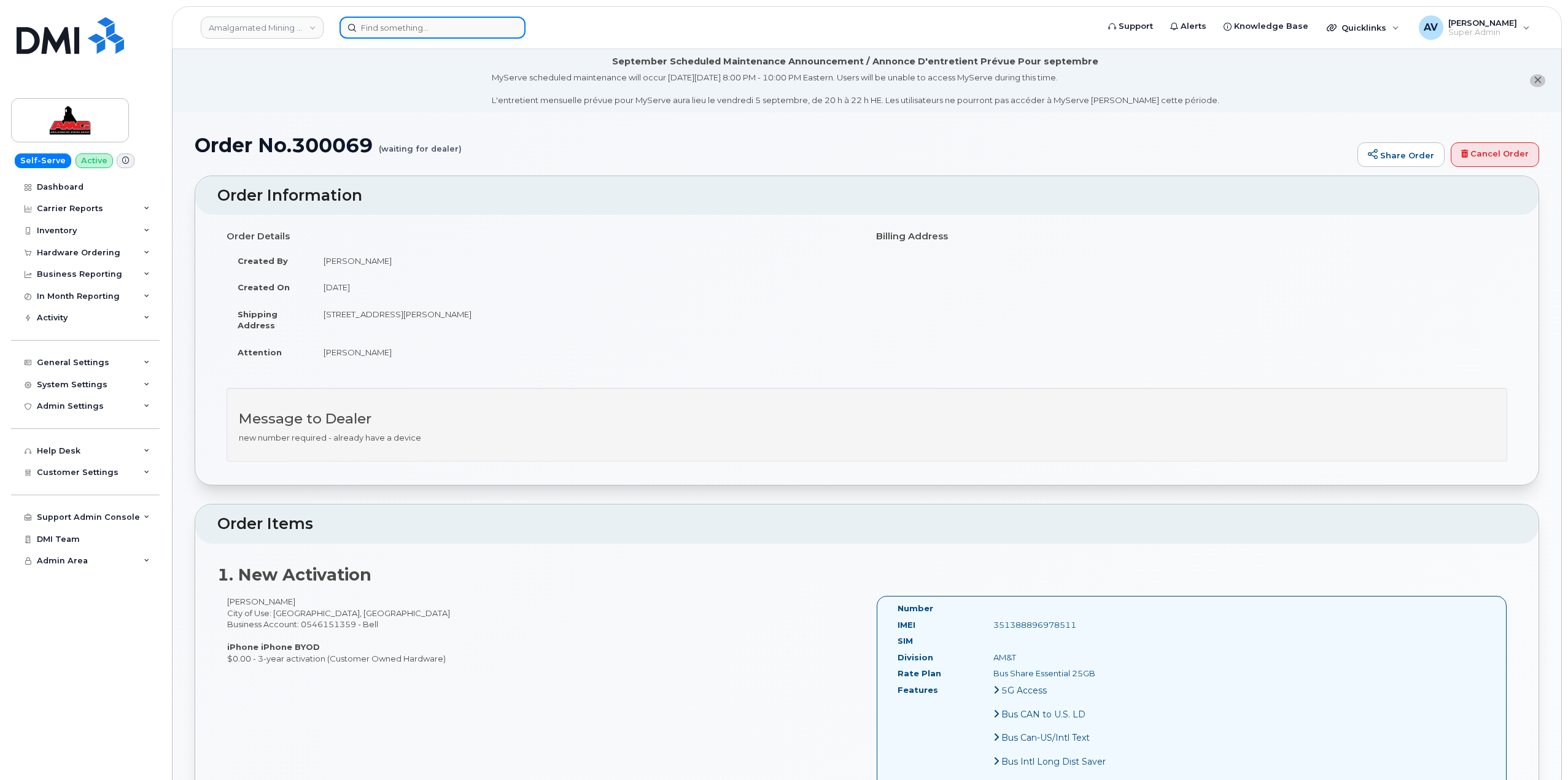
click at [438, 30] on input at bounding box center [433, 27] width 186 height 22
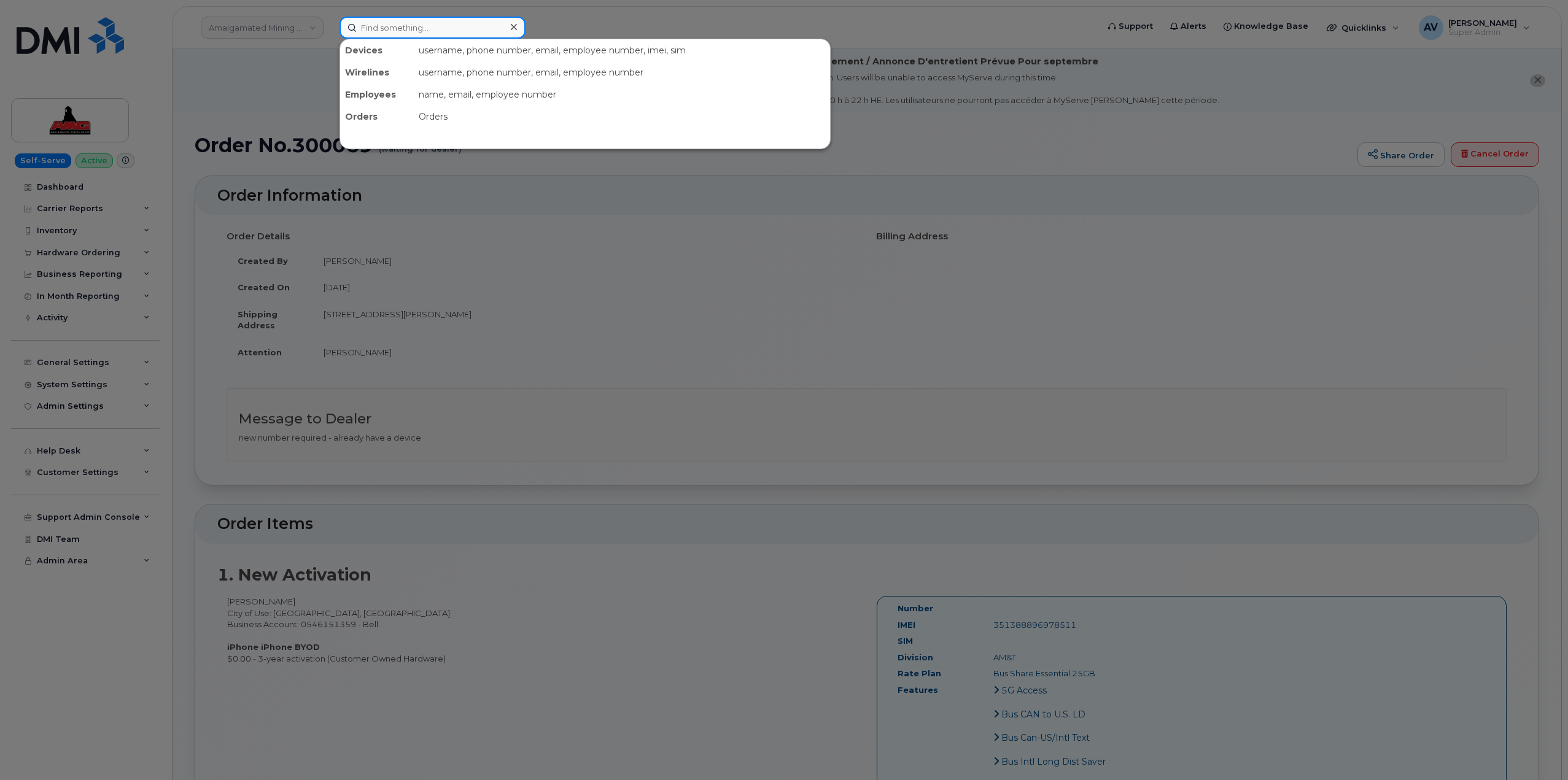
paste input "5519987382"
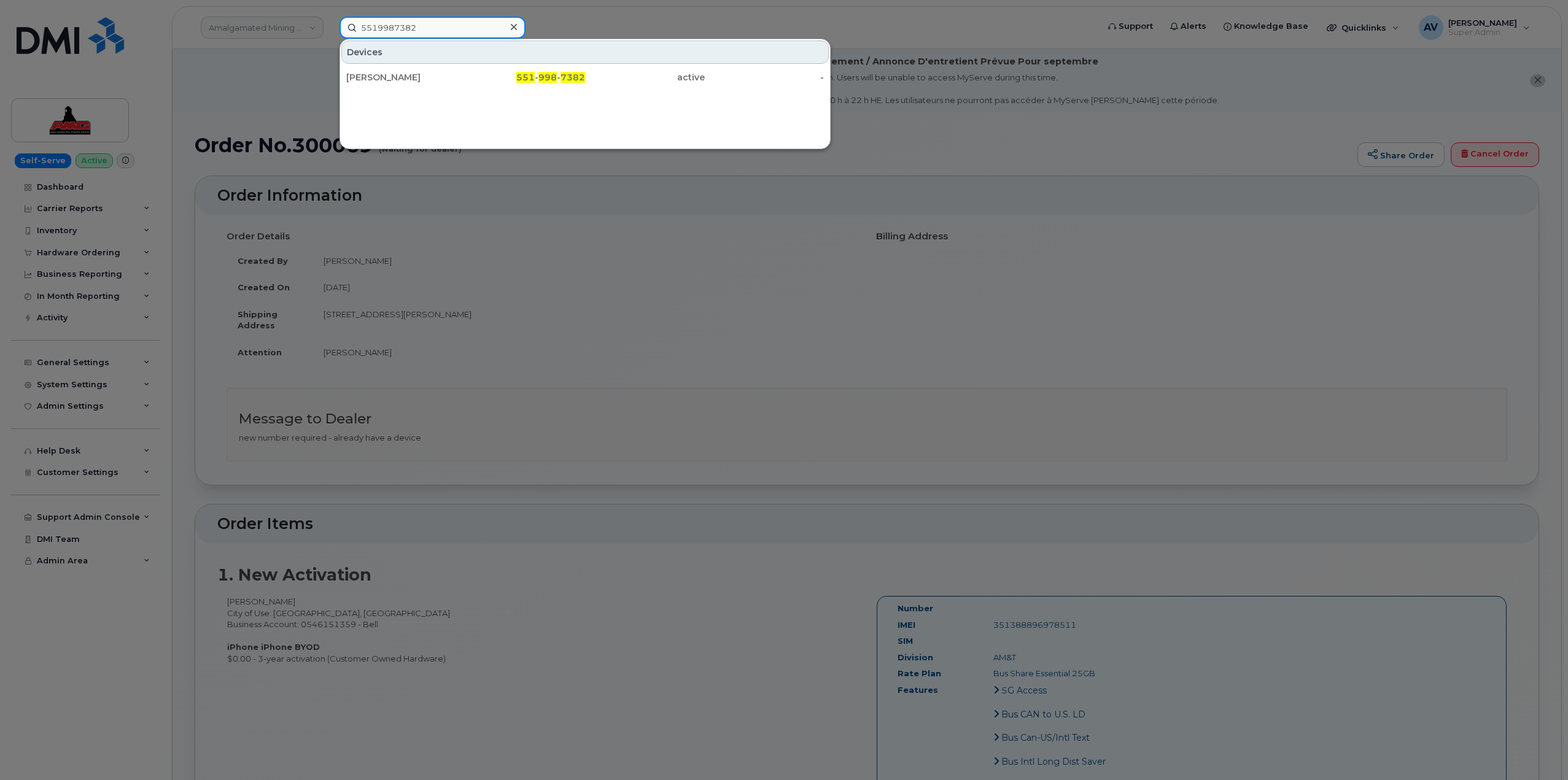
type input "5519987382"
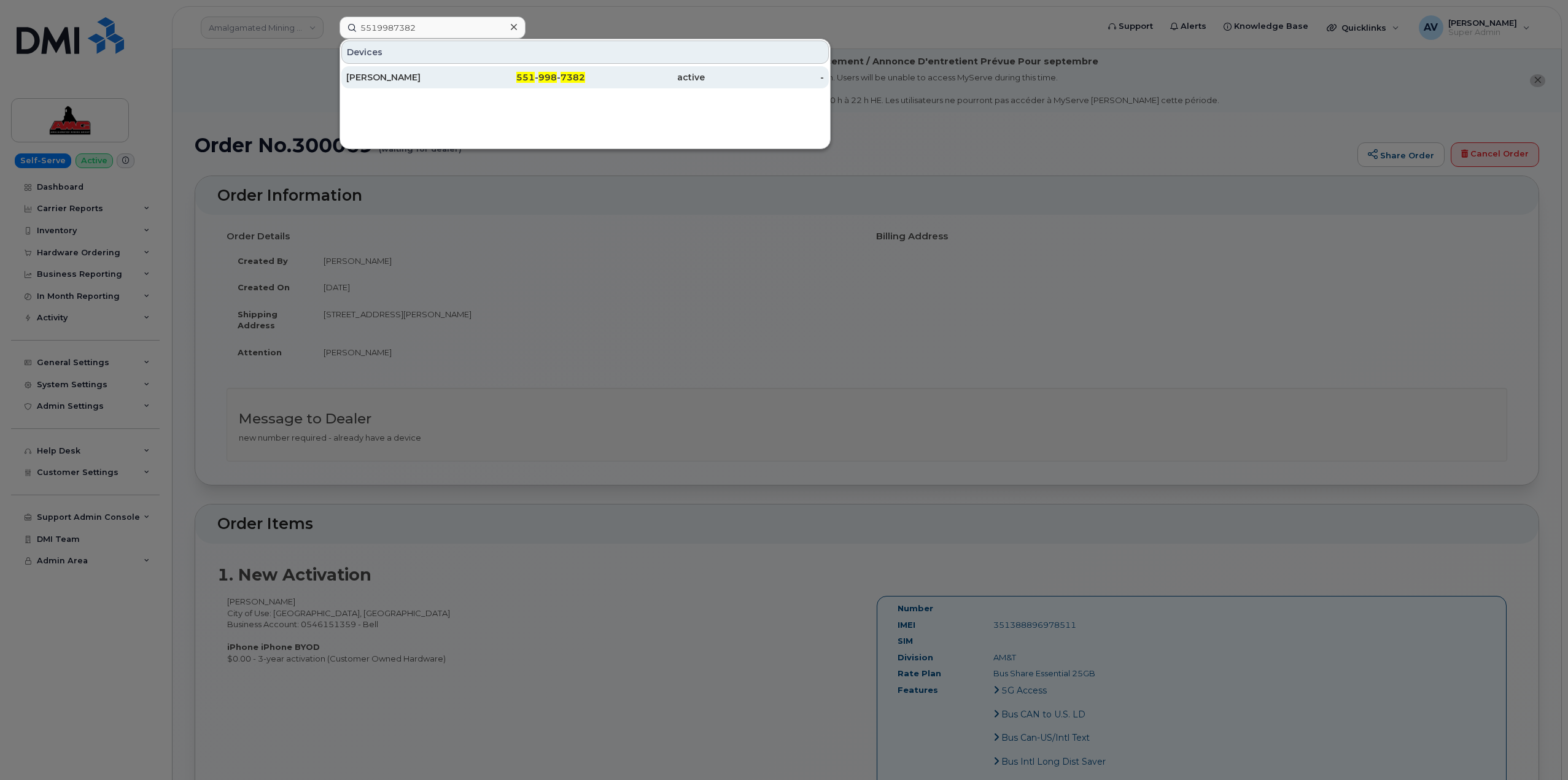
click at [462, 69] on div "[PERSON_NAME]" at bounding box center [406, 77] width 119 height 22
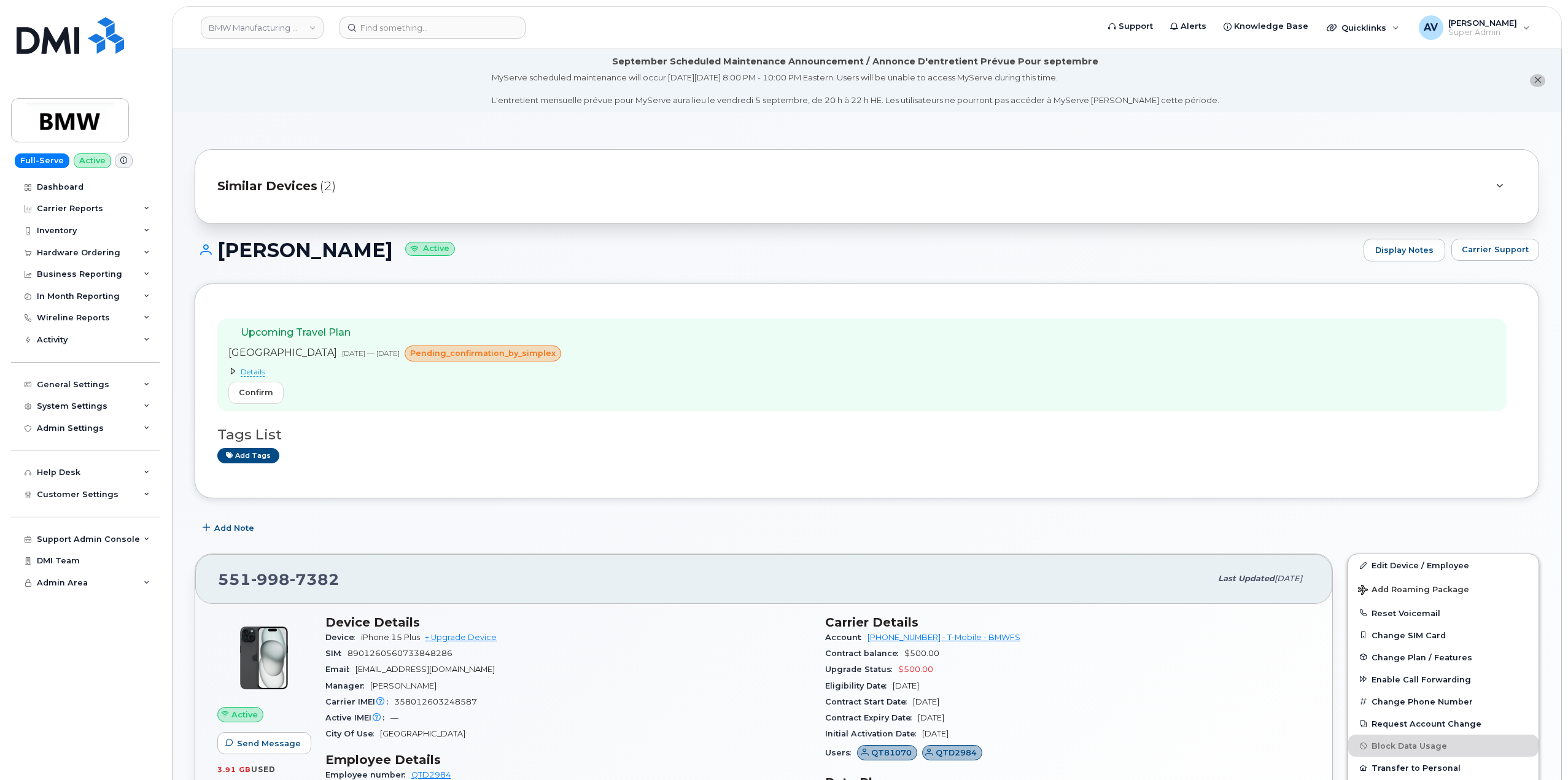
drag, startPoint x: 222, startPoint y: 244, endPoint x: 436, endPoint y: 254, distance: 214.2
click at [436, 254] on h1 "[PERSON_NAME] Active" at bounding box center [776, 250] width 1163 height 21
copy h1 "[PERSON_NAME]"
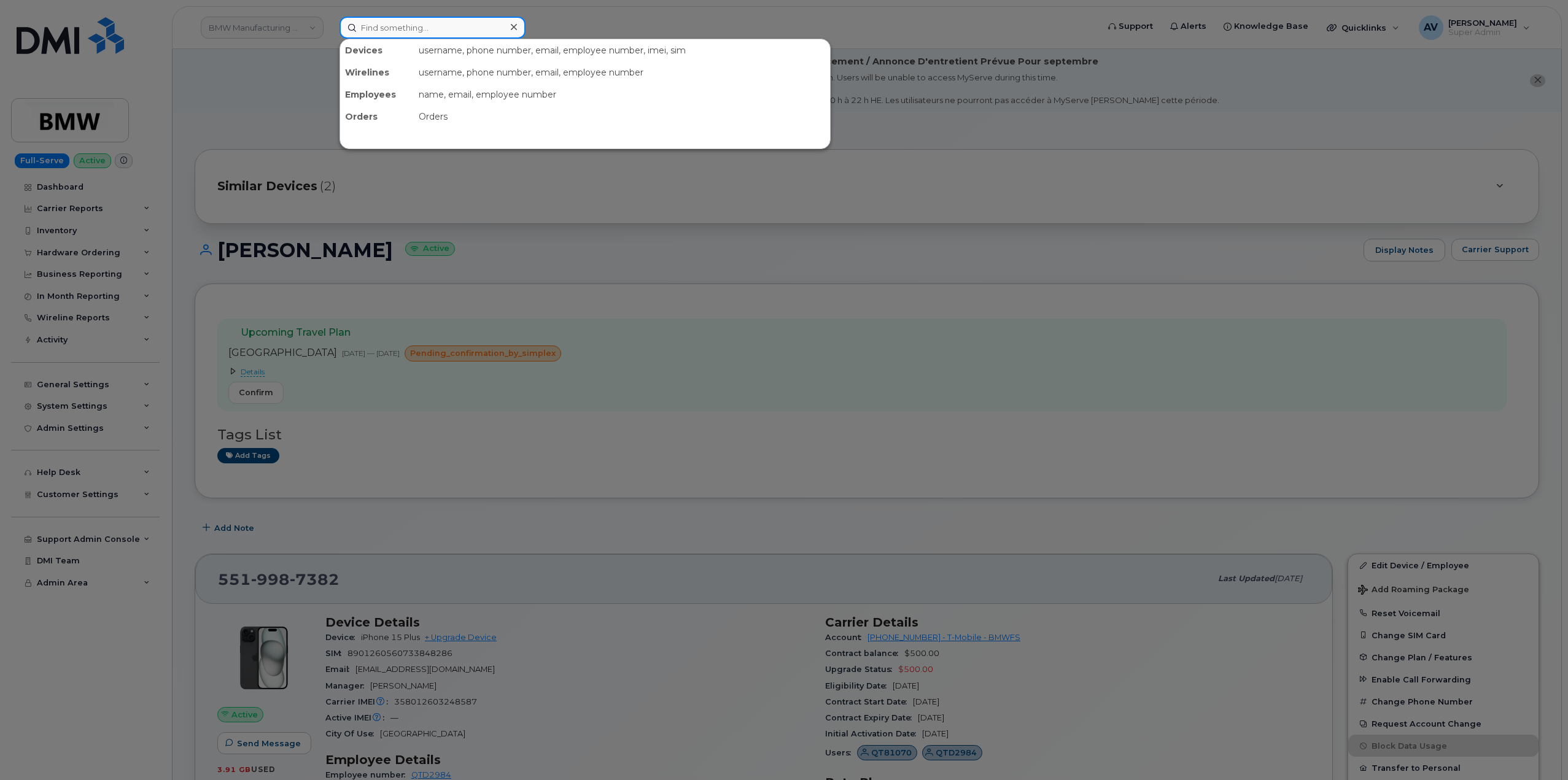
click at [411, 31] on input at bounding box center [433, 27] width 186 height 22
paste input "4808152478"
type input "4808152478"
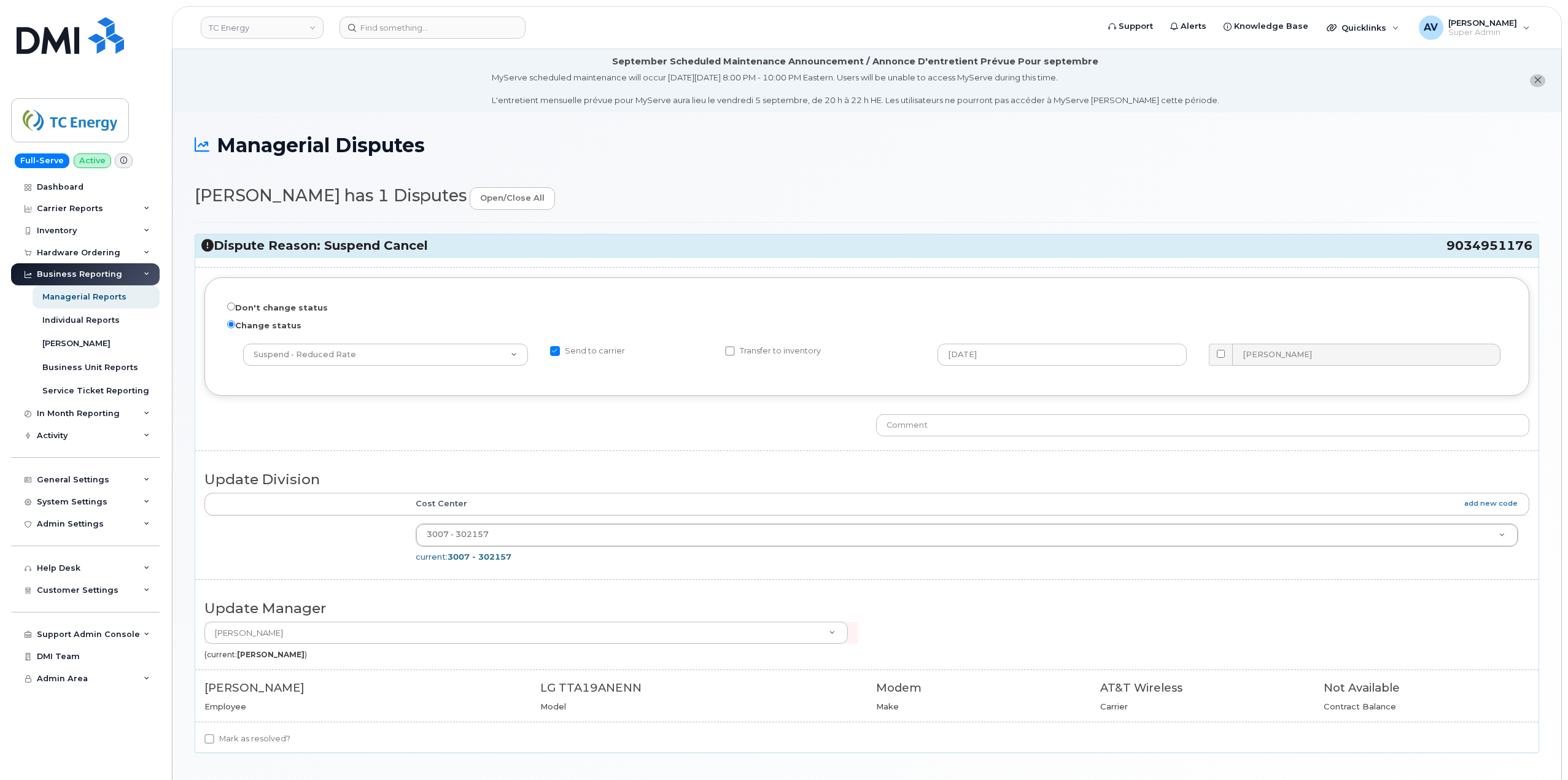
scroll to position [89, 0]
